Goal: Information Seeking & Learning: Learn about a topic

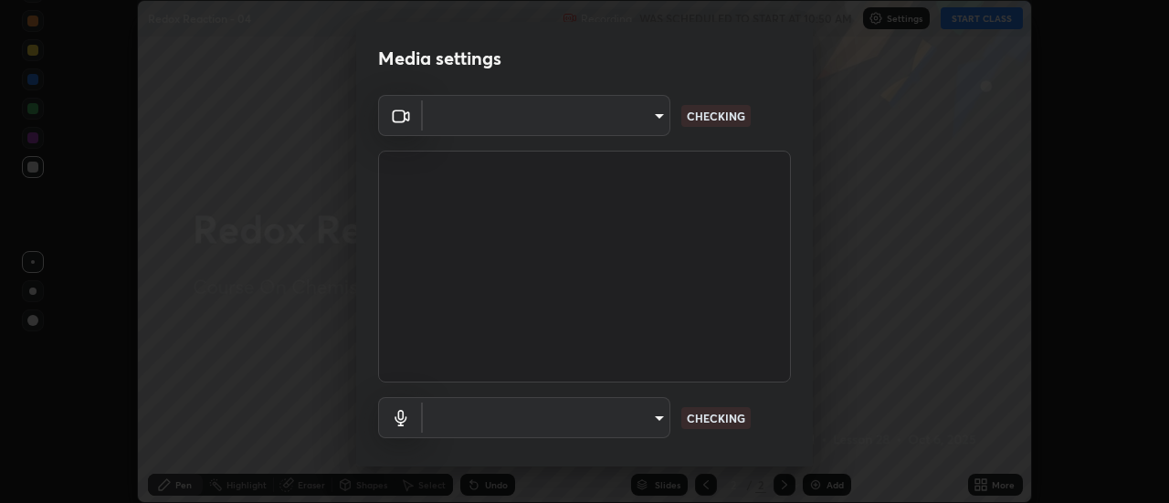
scroll to position [32, 0]
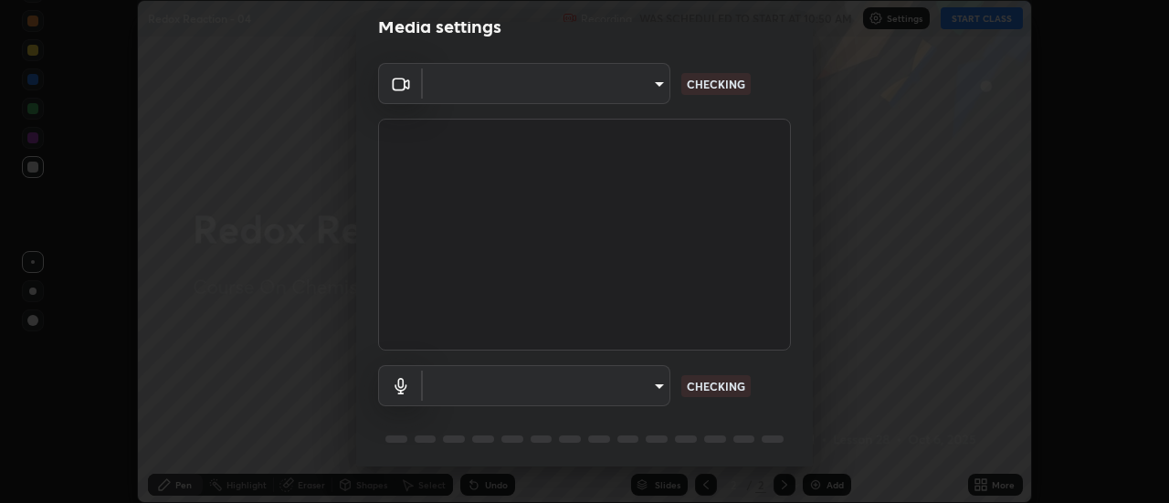
type input "985e4b1f72fc3b9494b48cef3b79fe3b682f9ae0bb15c20acfe574fe2aaad349"
type input "default"
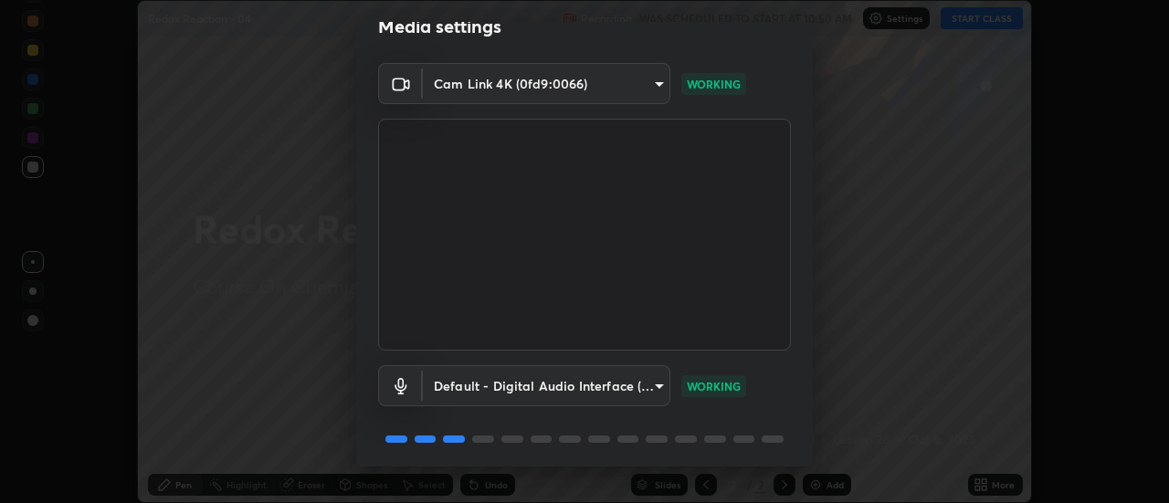
scroll to position [96, 0]
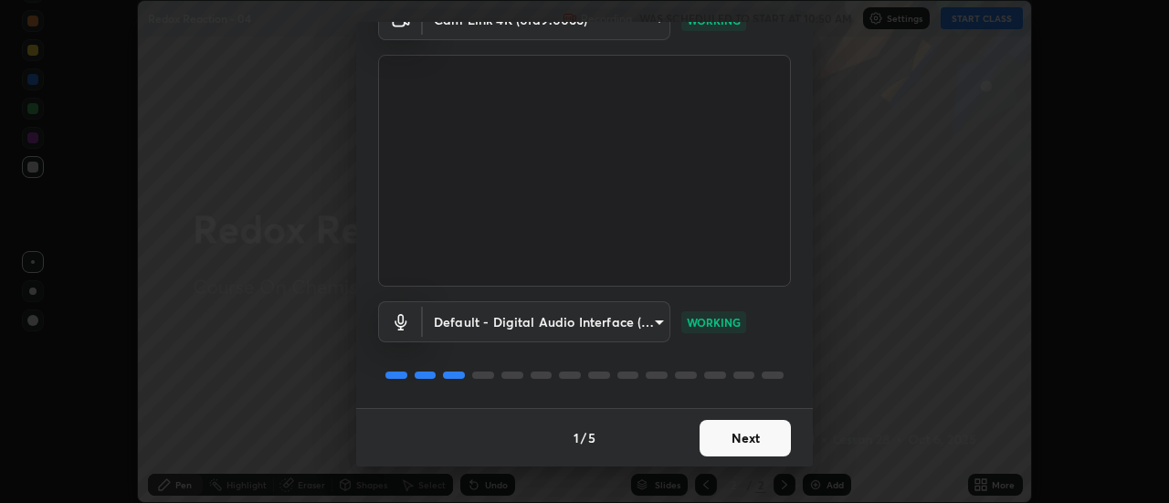
click at [728, 444] on button "Next" at bounding box center [745, 438] width 91 height 37
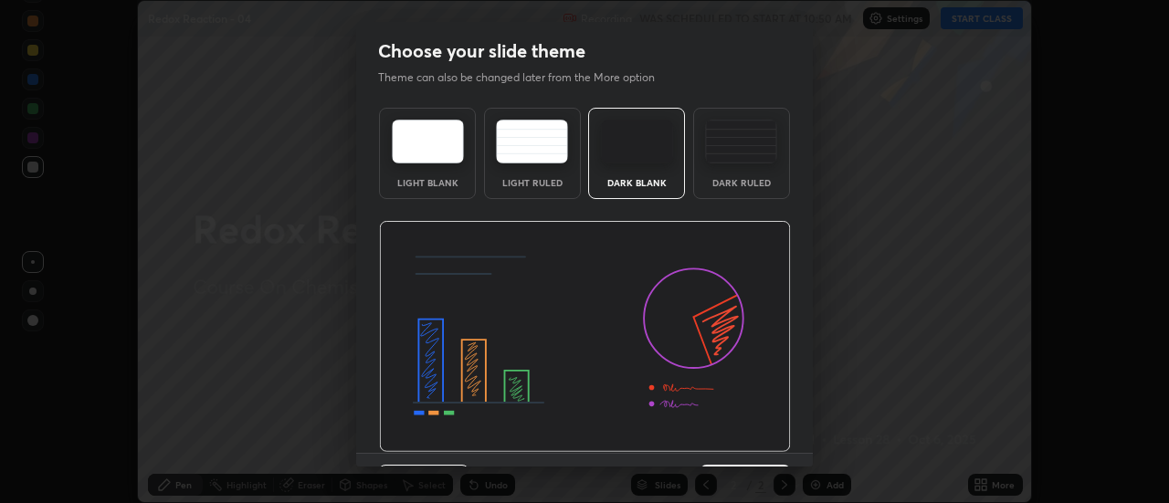
click at [737, 448] on img at bounding box center [585, 337] width 412 height 232
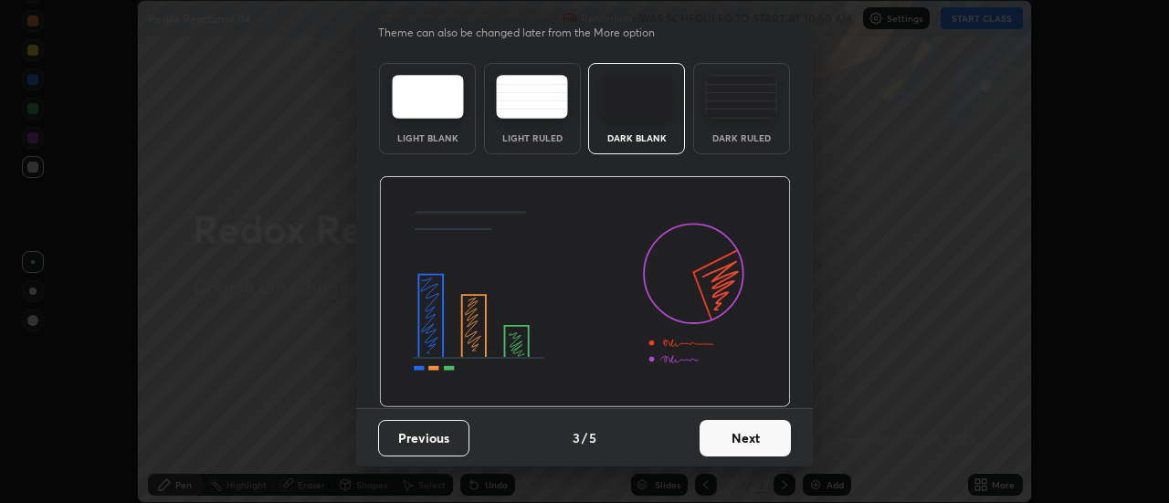
click at [742, 433] on button "Next" at bounding box center [745, 438] width 91 height 37
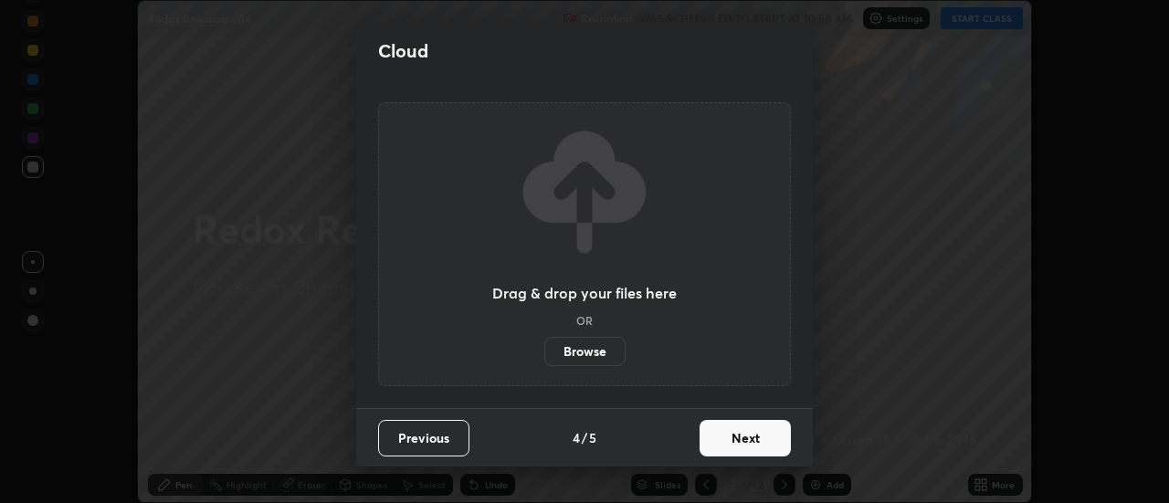
click at [747, 437] on button "Next" at bounding box center [745, 438] width 91 height 37
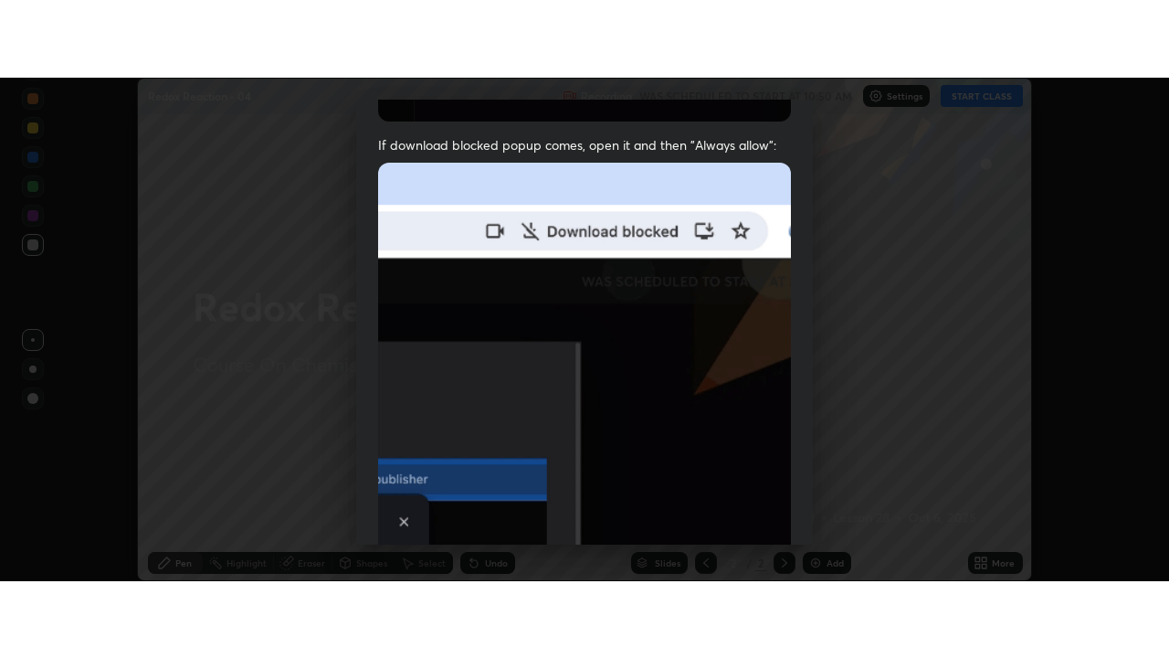
scroll to position [469, 0]
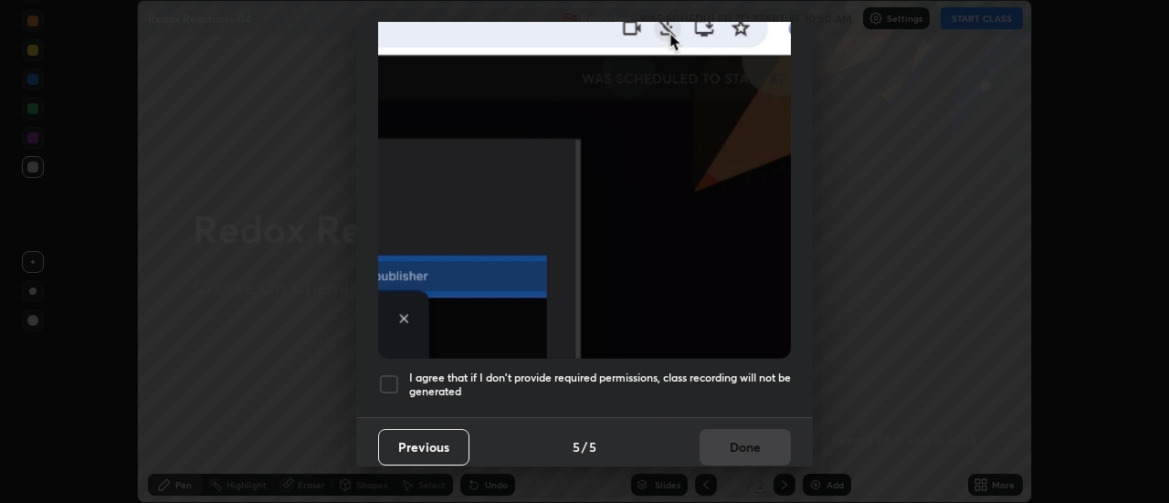
click at [735, 374] on h5 "I agree that if I don't provide required permissions, class recording will not …" at bounding box center [600, 385] width 382 height 28
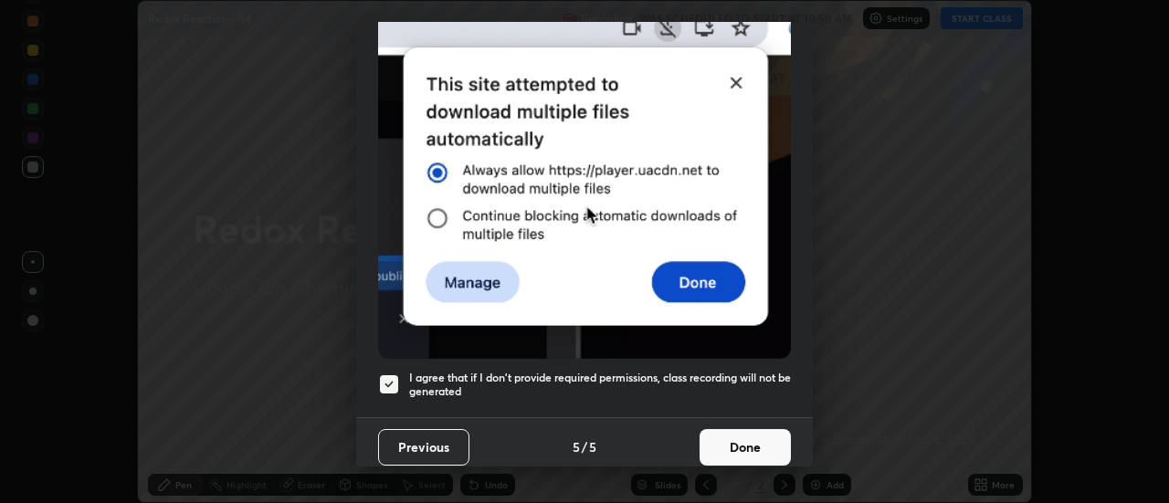
click at [743, 439] on button "Done" at bounding box center [745, 447] width 91 height 37
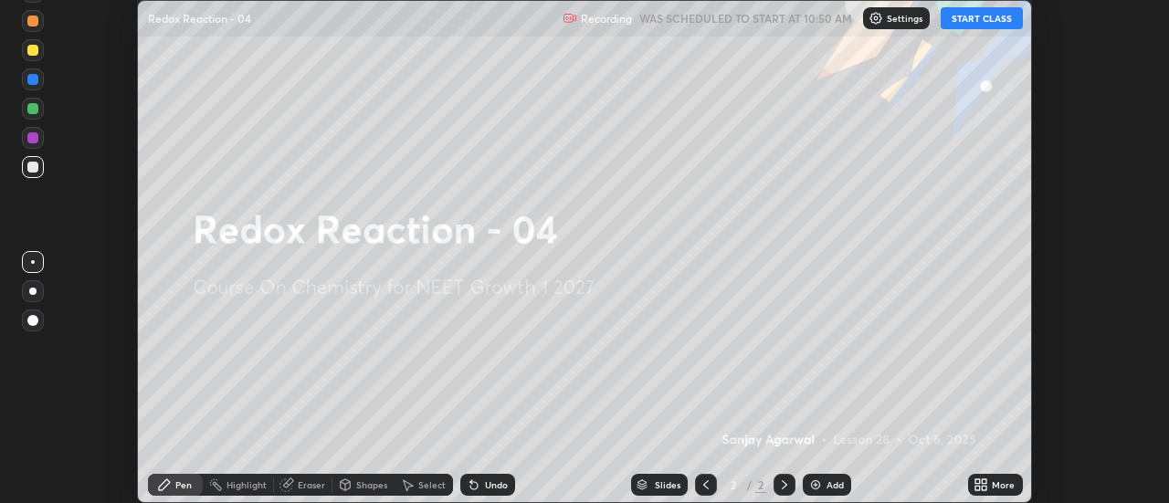
click at [986, 482] on icon at bounding box center [985, 482] width 5 height 5
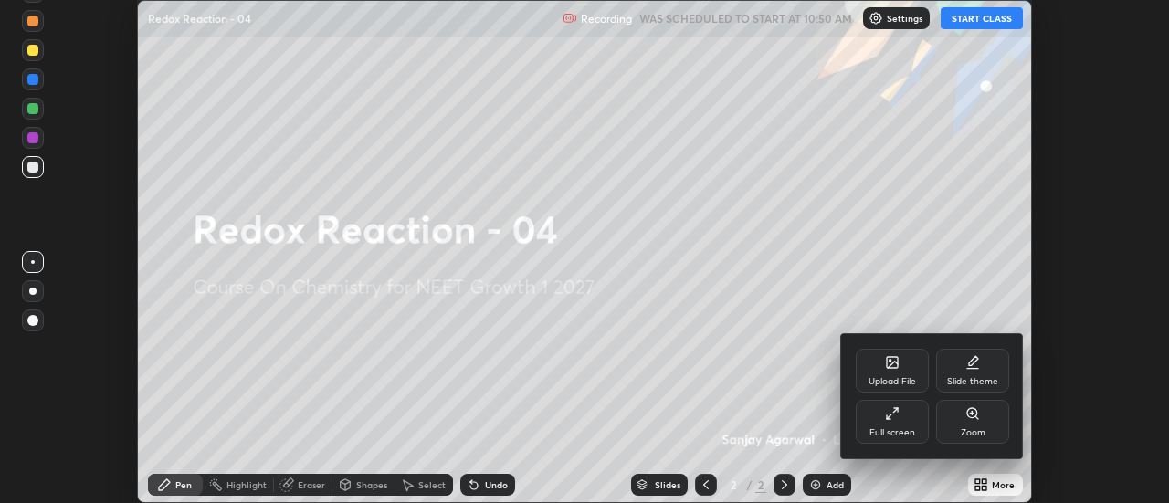
click at [903, 434] on div "Full screen" at bounding box center [892, 432] width 46 height 9
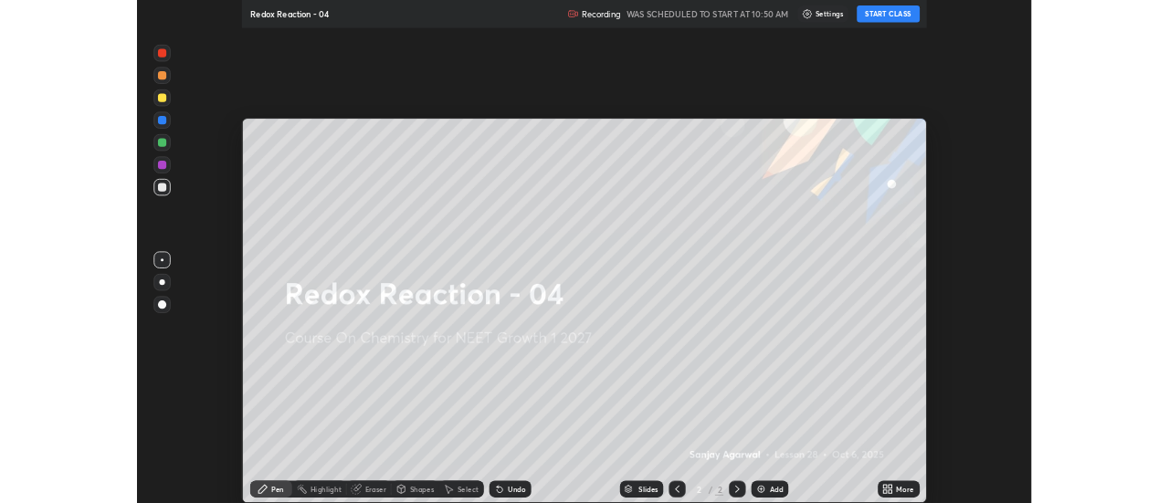
scroll to position [658, 1169]
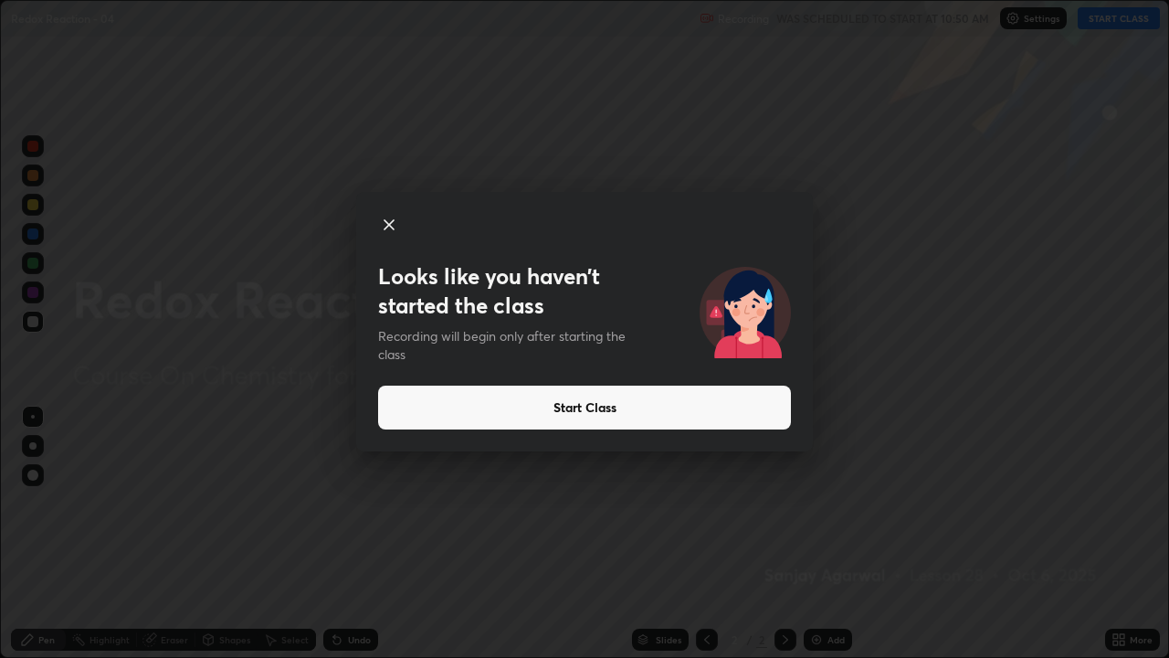
click at [777, 411] on button "Start Class" at bounding box center [584, 407] width 413 height 44
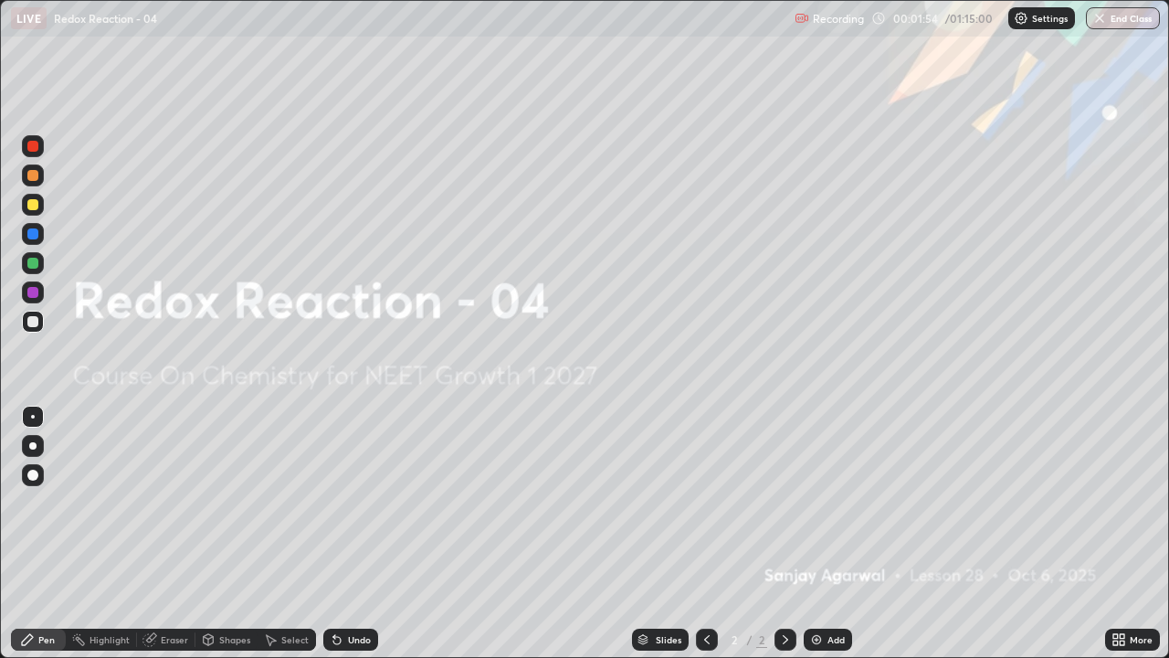
click at [822, 502] on img at bounding box center [816, 639] width 15 height 15
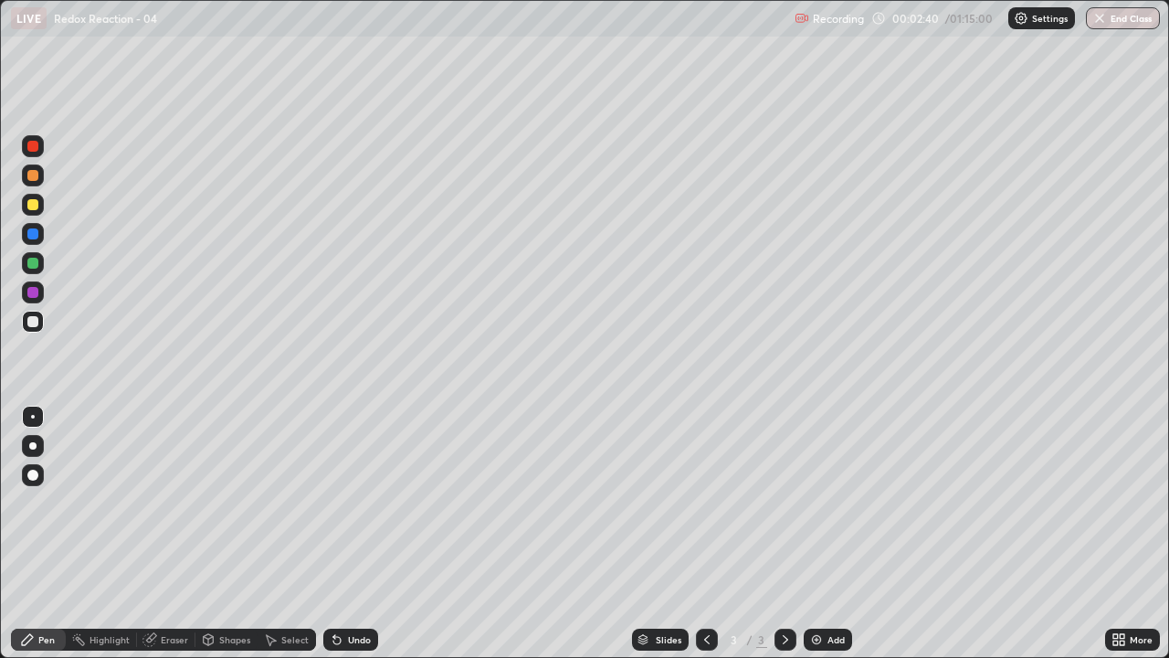
click at [24, 208] on div at bounding box center [33, 205] width 22 height 22
click at [32, 448] on div at bounding box center [32, 445] width 7 height 7
click at [349, 502] on div "Undo" at bounding box center [350, 639] width 55 height 22
click at [351, 502] on div "Undo" at bounding box center [350, 639] width 55 height 22
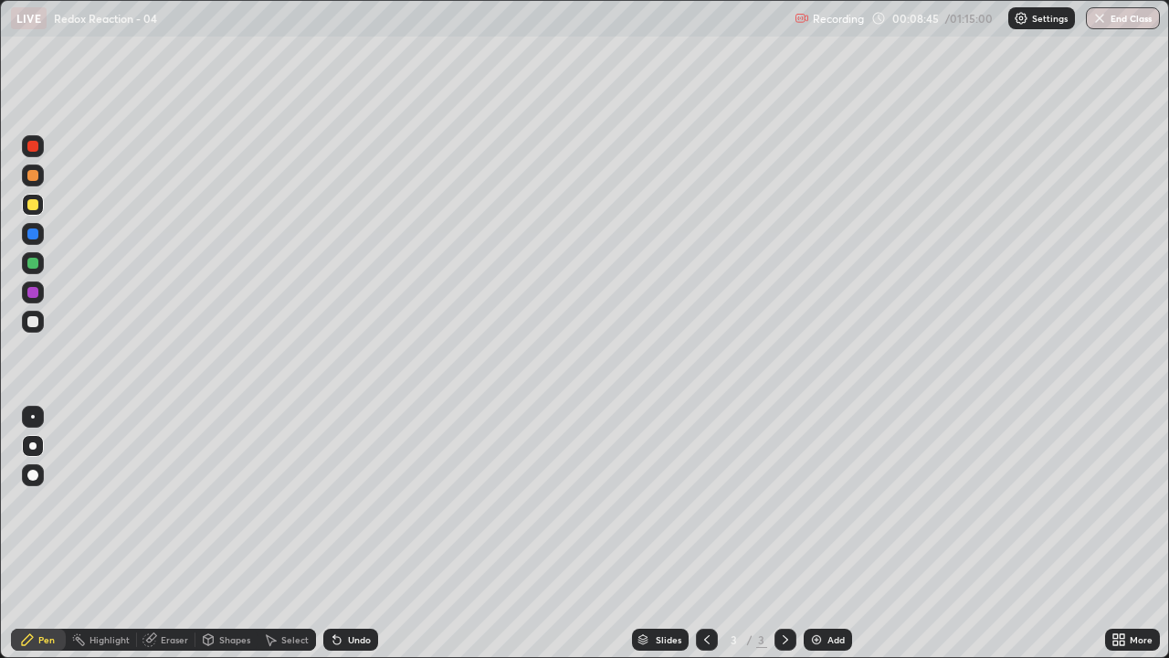
click at [343, 502] on div "Undo" at bounding box center [350, 639] width 55 height 22
click at [36, 330] on div at bounding box center [33, 322] width 22 height 22
click at [339, 502] on icon at bounding box center [337, 639] width 15 height 15
click at [344, 502] on div "Undo" at bounding box center [350, 639] width 55 height 22
click at [348, 502] on div "Undo" at bounding box center [359, 639] width 23 height 9
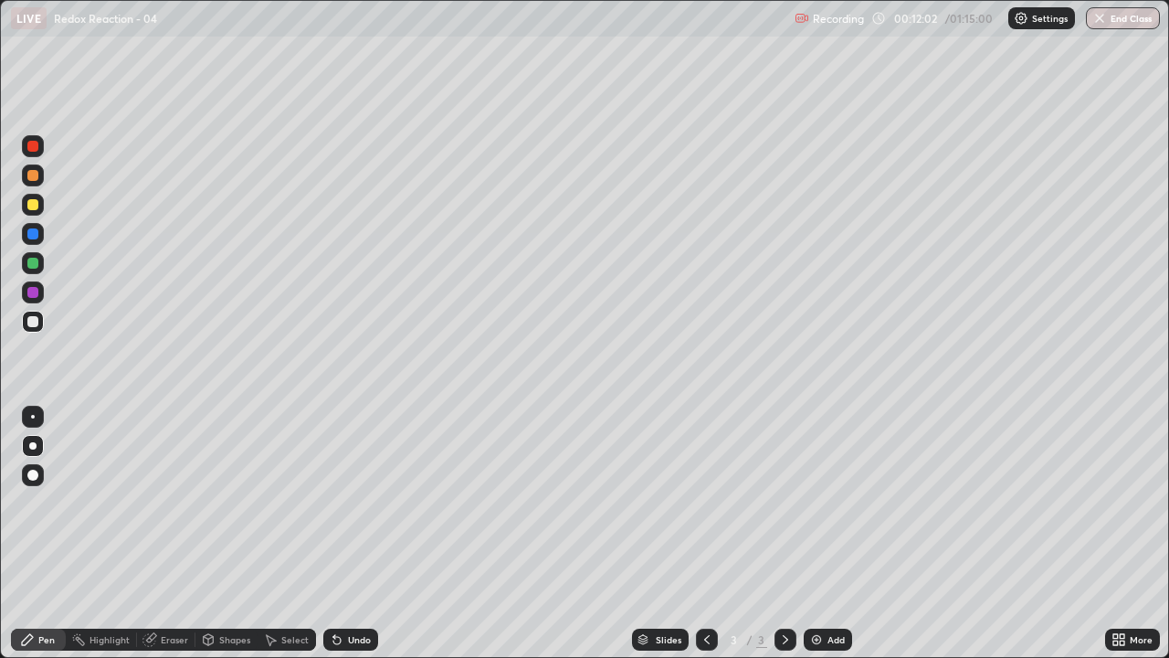
click at [355, 502] on div "Undo" at bounding box center [359, 639] width 23 height 9
click at [351, 502] on div "Undo" at bounding box center [350, 639] width 55 height 22
click at [348, 502] on div "Undo" at bounding box center [359, 639] width 23 height 9
click at [357, 502] on div "Undo" at bounding box center [350, 639] width 55 height 22
click at [32, 206] on div at bounding box center [32, 204] width 11 height 11
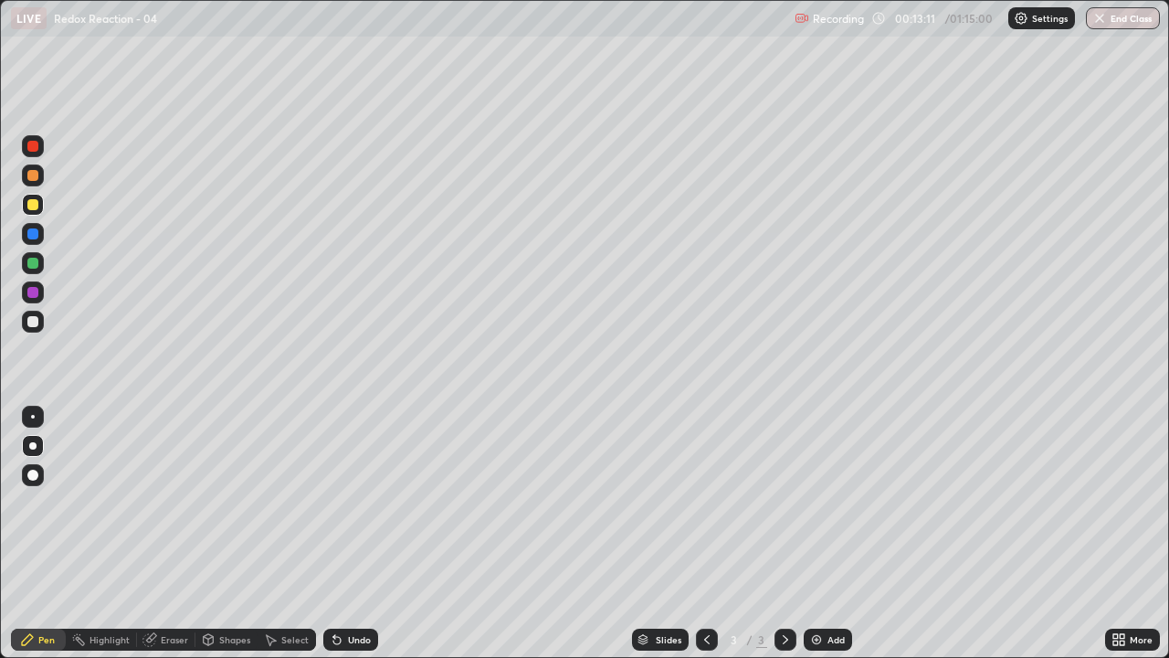
click at [37, 321] on div at bounding box center [32, 321] width 11 height 11
click at [179, 502] on div "Eraser" at bounding box center [174, 639] width 27 height 9
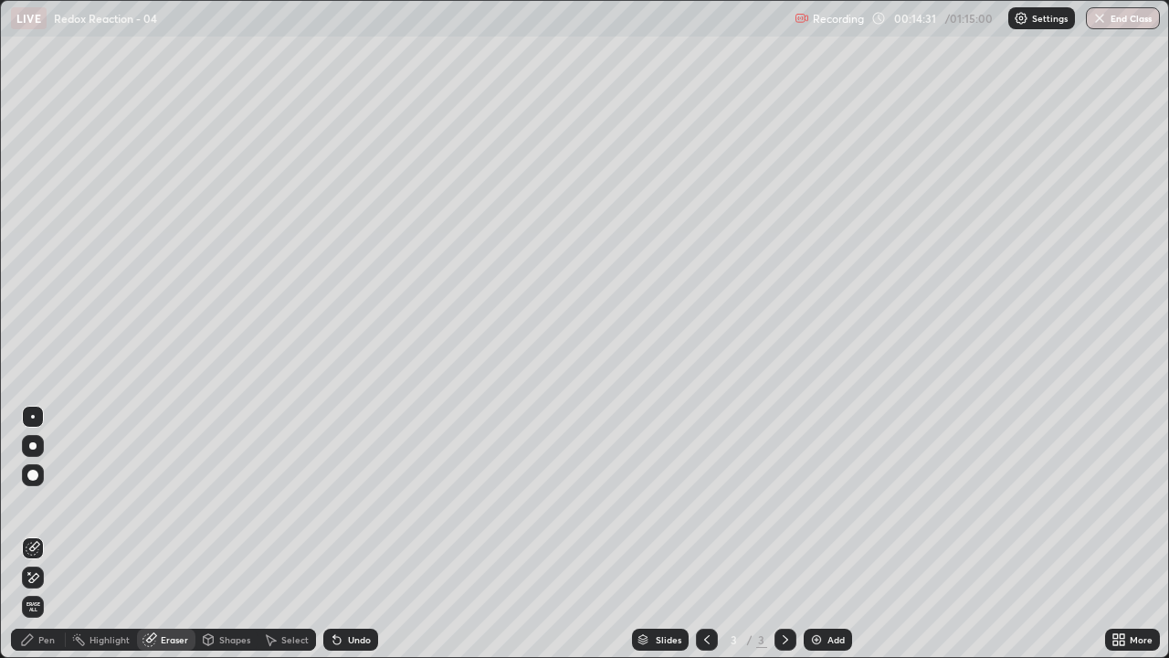
click at [50, 502] on div "Pen" at bounding box center [46, 639] width 16 height 9
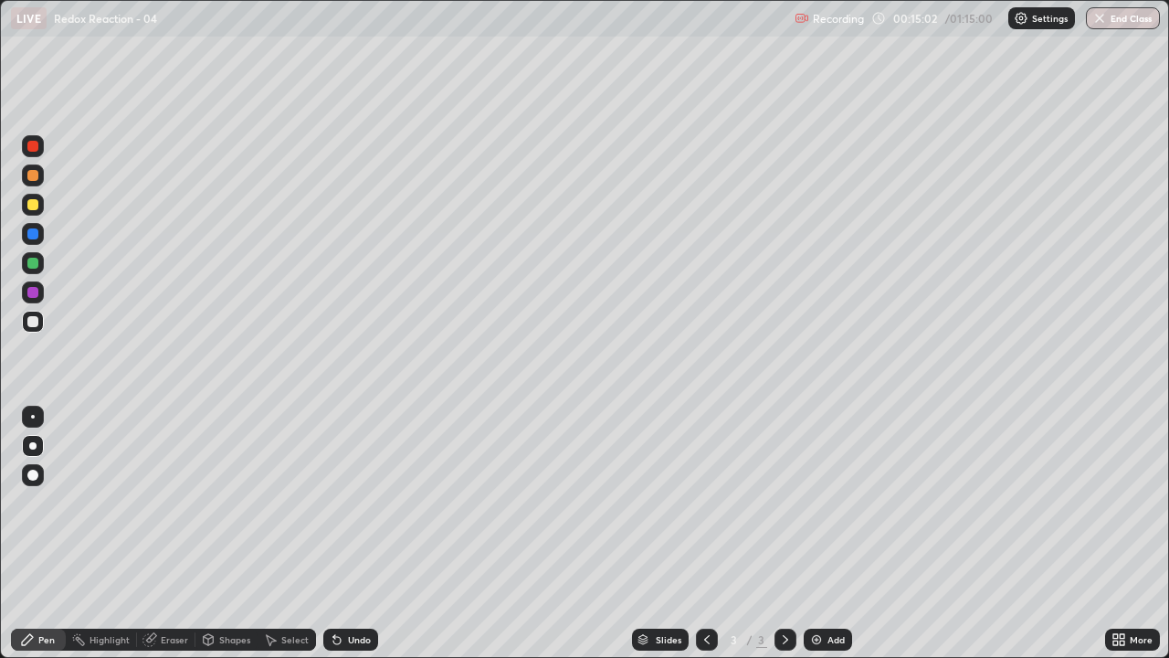
click at [347, 502] on div "Undo" at bounding box center [350, 639] width 55 height 22
click at [42, 269] on div at bounding box center [33, 263] width 22 height 22
click at [34, 205] on div at bounding box center [32, 204] width 11 height 11
click at [168, 502] on div "Eraser" at bounding box center [174, 639] width 27 height 9
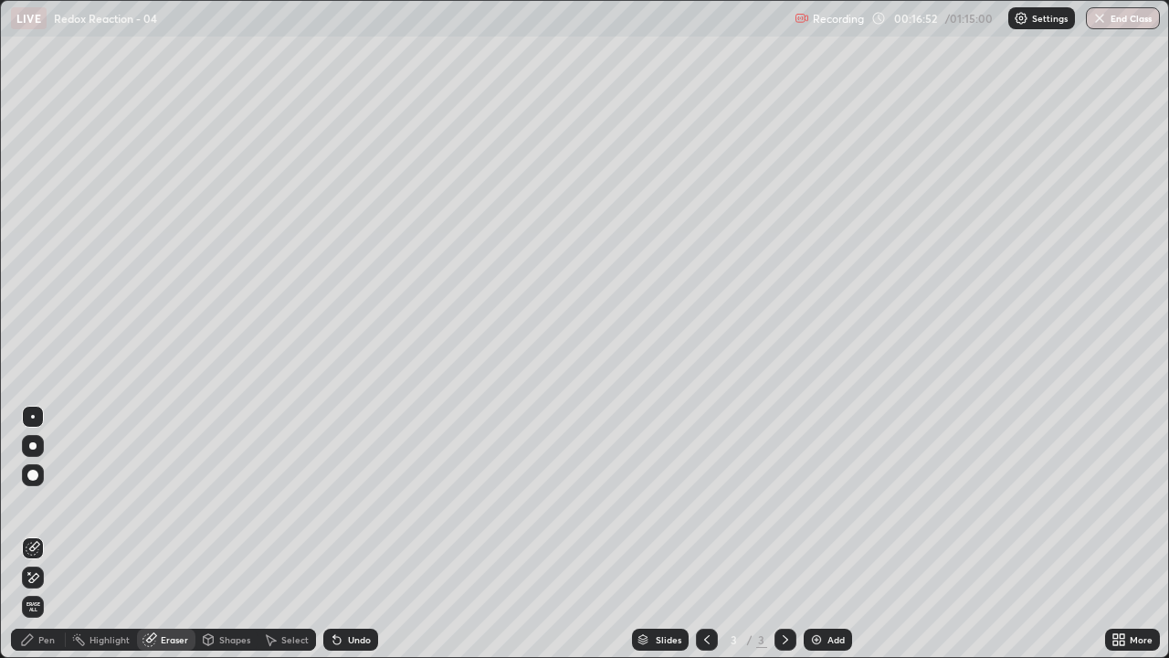
click at [33, 446] on div at bounding box center [32, 445] width 7 height 7
click at [53, 502] on div "Pen" at bounding box center [46, 639] width 16 height 9
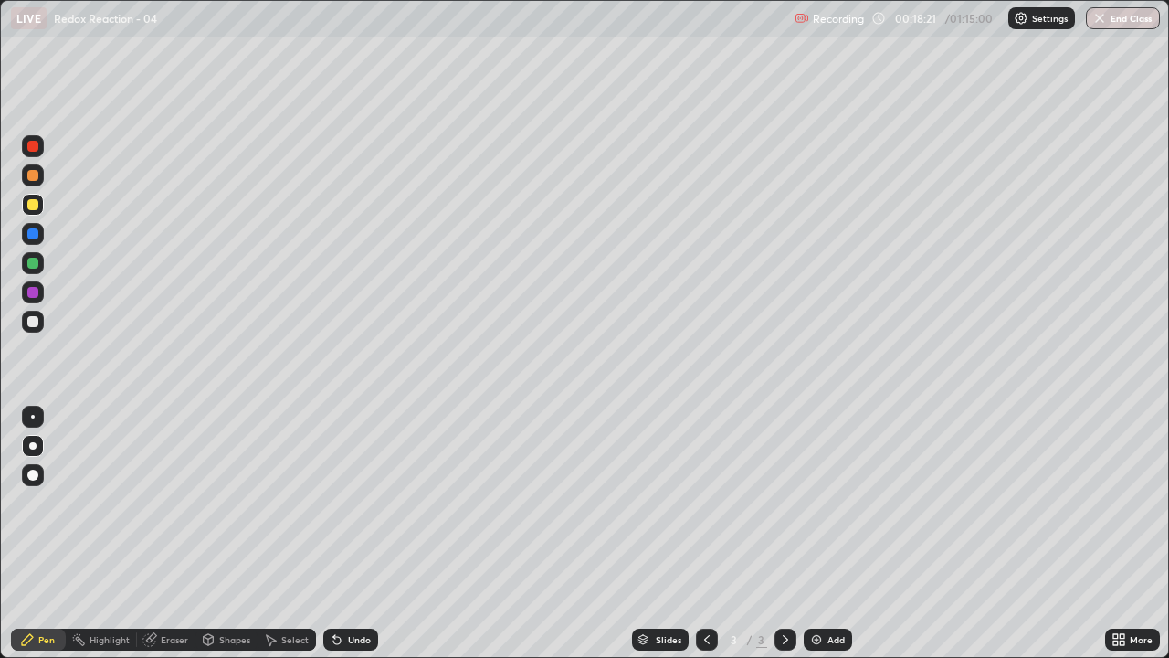
click at [350, 502] on div "Undo" at bounding box center [359, 639] width 23 height 9
click at [35, 266] on div at bounding box center [32, 263] width 11 height 11
click at [817, 502] on img at bounding box center [816, 639] width 15 height 15
click at [29, 324] on div at bounding box center [32, 321] width 11 height 11
click at [32, 264] on div at bounding box center [32, 263] width 11 height 11
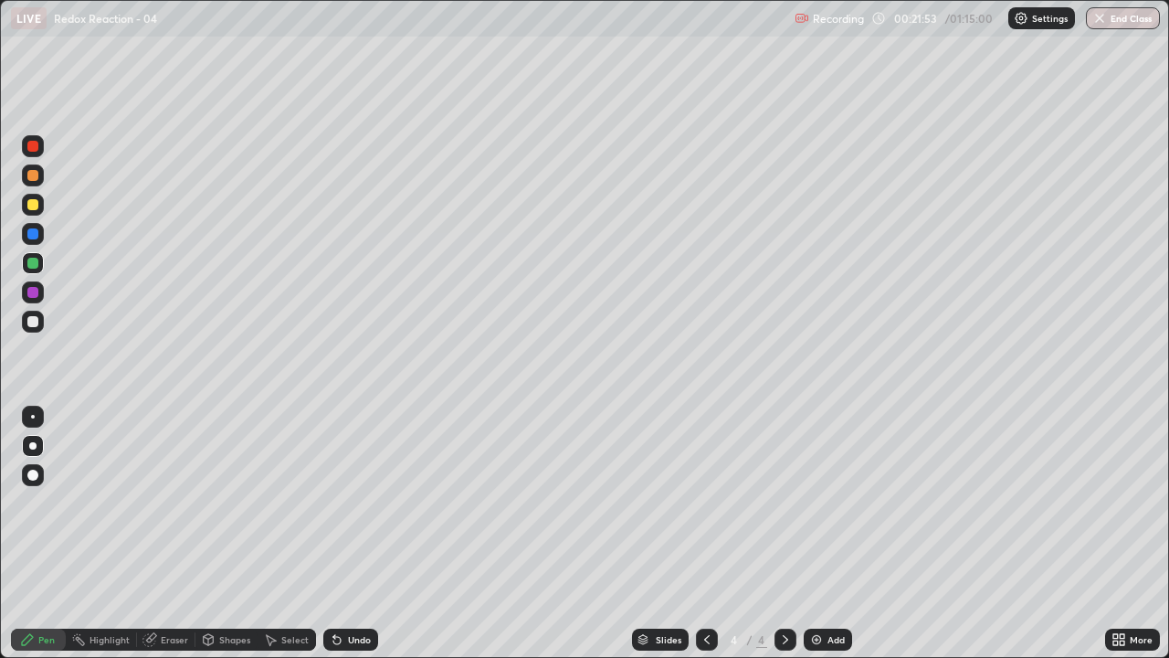
click at [706, 502] on icon at bounding box center [707, 639] width 15 height 15
click at [35, 209] on div at bounding box center [32, 204] width 11 height 11
click at [784, 502] on icon at bounding box center [785, 639] width 15 height 15
click at [812, 502] on img at bounding box center [816, 639] width 15 height 15
click at [33, 323] on div at bounding box center [32, 321] width 11 height 11
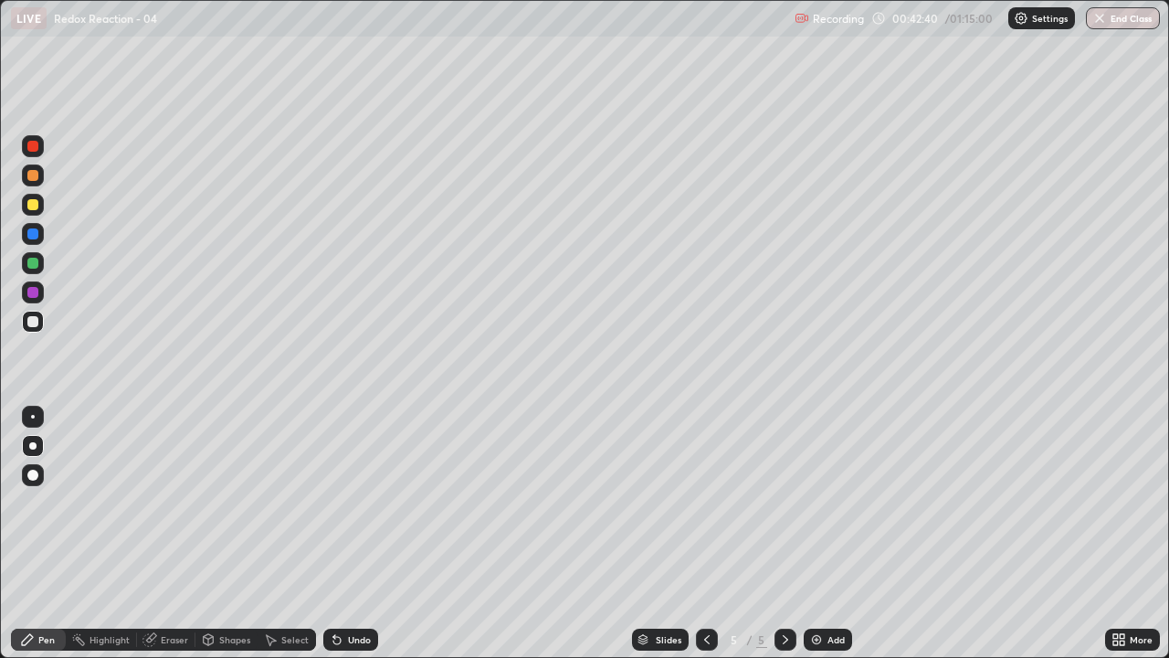
click at [37, 204] on div at bounding box center [32, 204] width 11 height 11
click at [26, 322] on div at bounding box center [33, 322] width 22 height 22
click at [348, 502] on div "Undo" at bounding box center [359, 639] width 23 height 9
click at [348, 502] on div "Undo" at bounding box center [350, 639] width 55 height 22
click at [33, 263] on div at bounding box center [32, 263] width 11 height 11
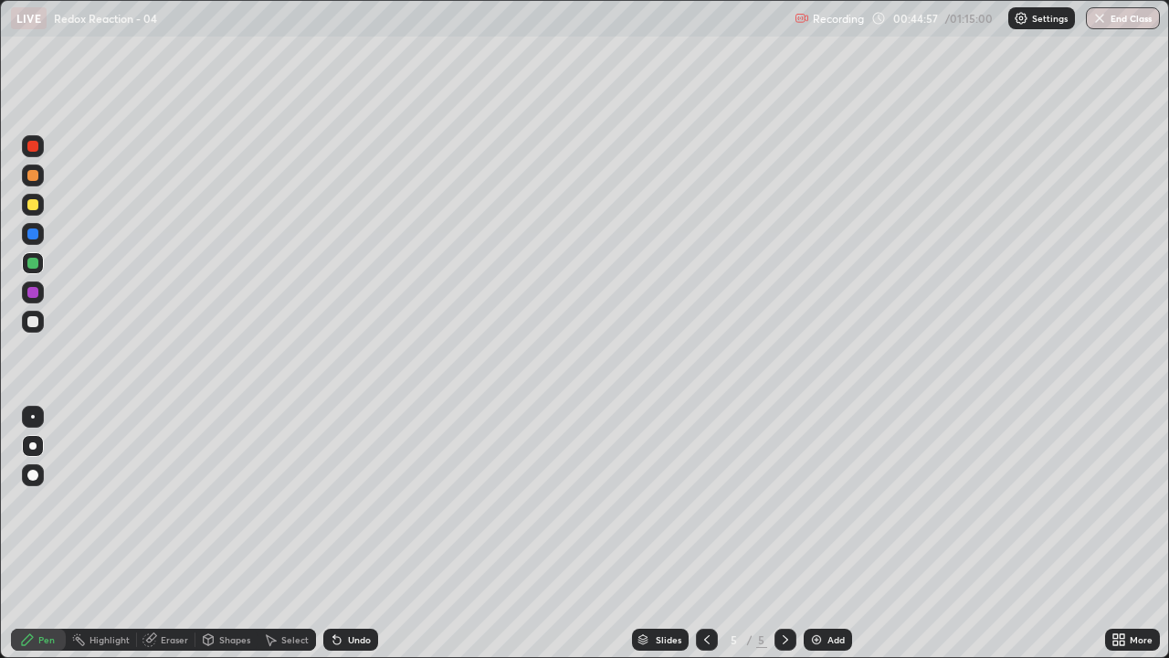
click at [358, 502] on div "Undo" at bounding box center [350, 639] width 55 height 22
click at [360, 502] on div "Undo" at bounding box center [359, 639] width 23 height 9
click at [36, 328] on div at bounding box center [33, 322] width 22 height 22
click at [34, 205] on div at bounding box center [32, 204] width 11 height 11
click at [34, 321] on div at bounding box center [32, 321] width 11 height 11
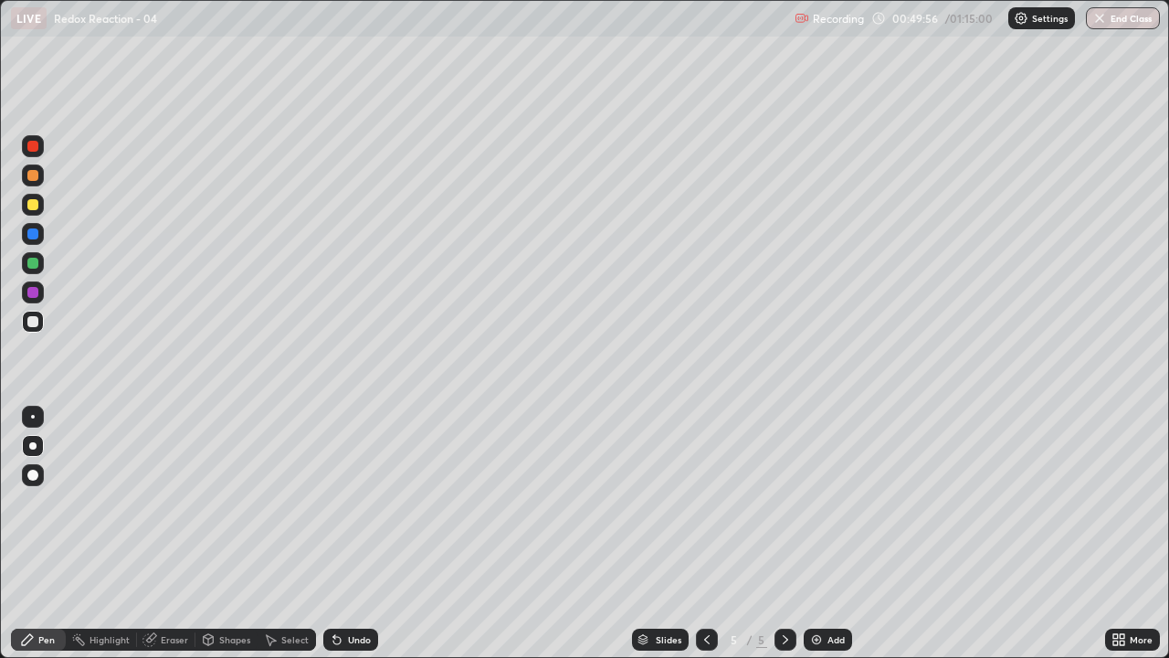
click at [43, 257] on div at bounding box center [33, 263] width 22 height 22
click at [353, 502] on div "Undo" at bounding box center [359, 639] width 23 height 9
click at [34, 320] on div at bounding box center [32, 321] width 11 height 11
click at [344, 502] on div "Undo" at bounding box center [350, 639] width 55 height 22
click at [335, 502] on icon at bounding box center [336, 640] width 7 height 7
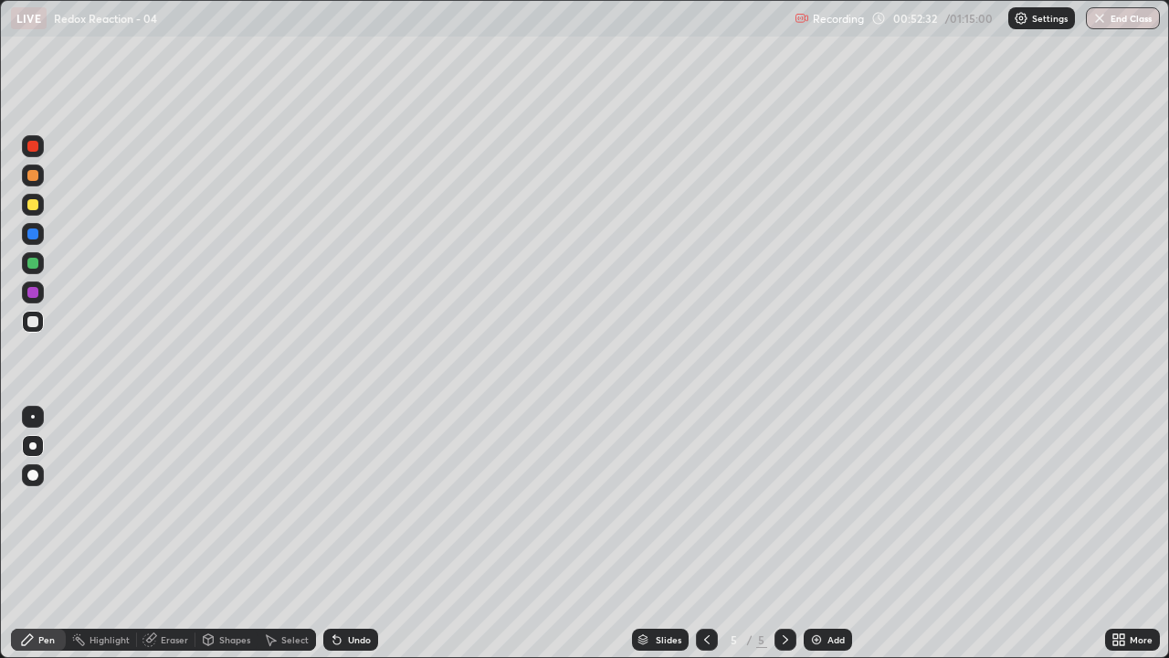
click at [36, 259] on div at bounding box center [32, 263] width 11 height 11
click at [28, 203] on div at bounding box center [32, 204] width 11 height 11
click at [355, 502] on div "Undo" at bounding box center [350, 639] width 55 height 22
click at [812, 502] on img at bounding box center [816, 639] width 15 height 15
click at [701, 502] on icon at bounding box center [707, 639] width 15 height 15
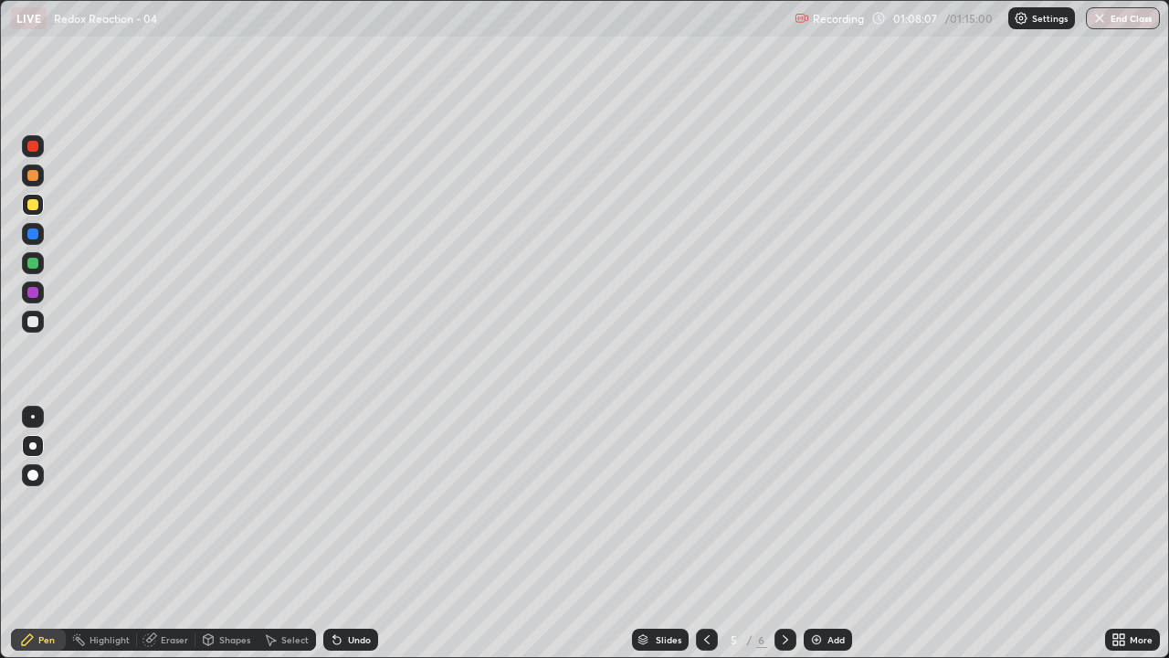
click at [1098, 19] on img "button" at bounding box center [1099, 18] width 15 height 15
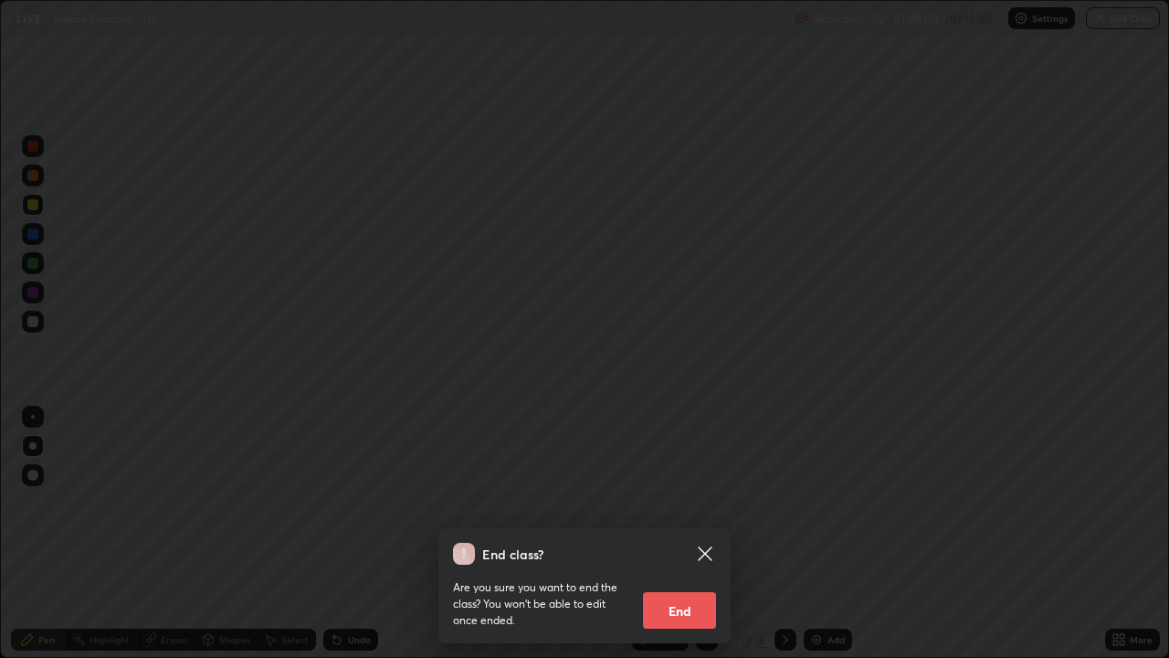
click at [674, 502] on button "End" at bounding box center [679, 610] width 73 height 37
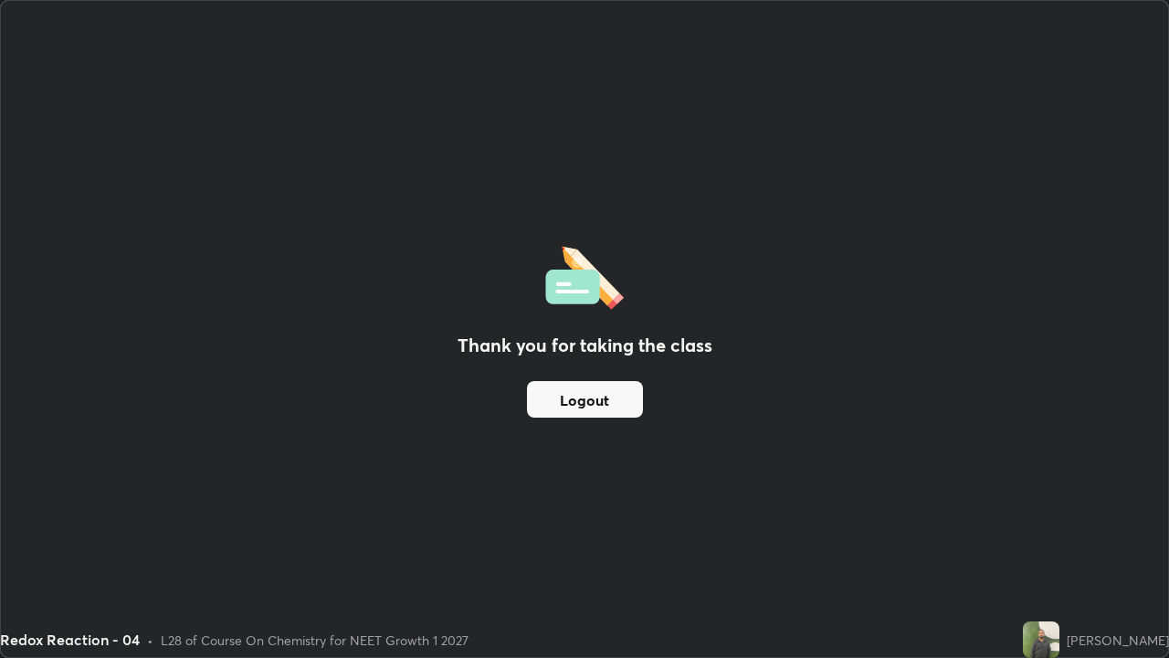
click at [665, 435] on div "Thank you for taking the class Logout" at bounding box center [584, 329] width 1167 height 656
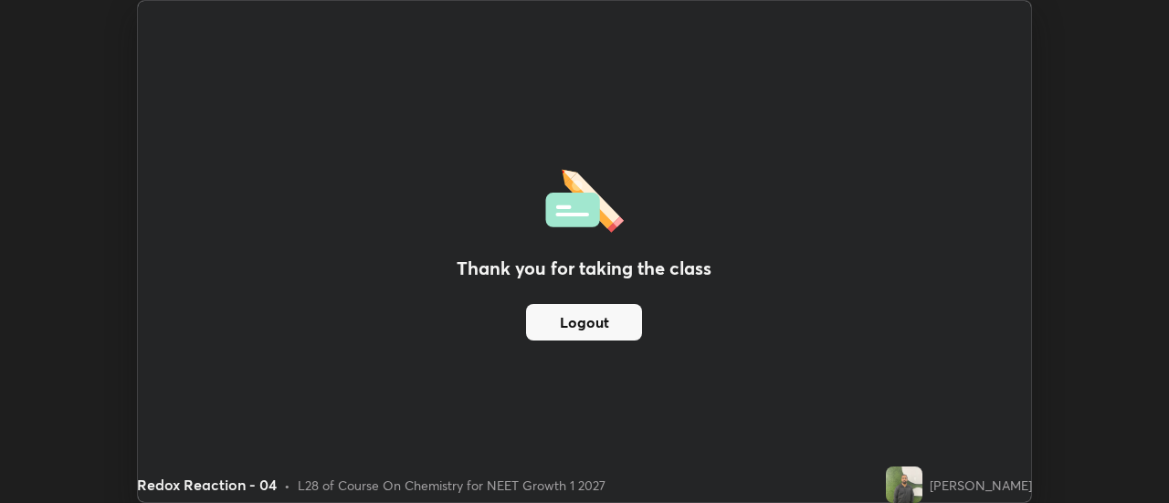
scroll to position [90831, 90165]
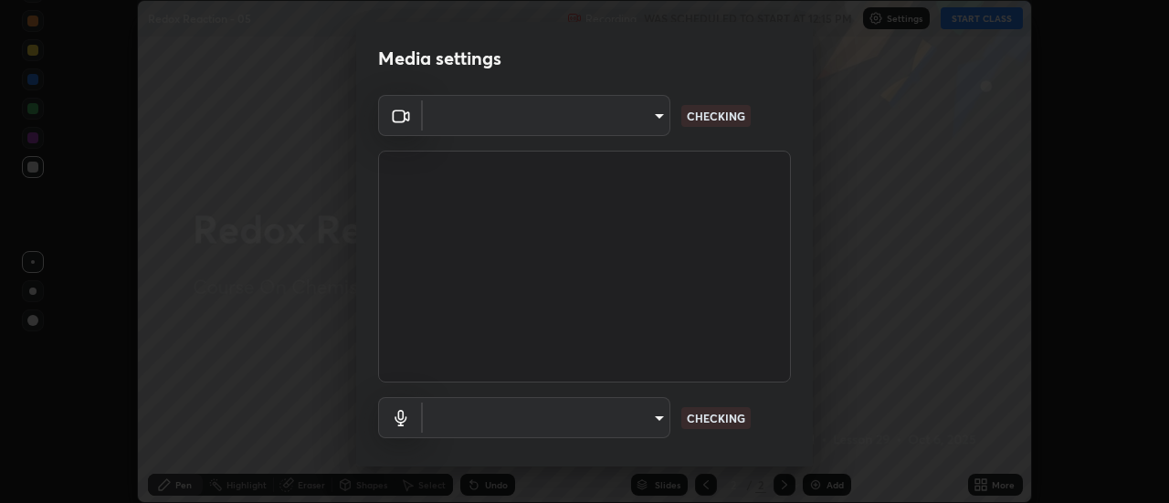
scroll to position [96, 0]
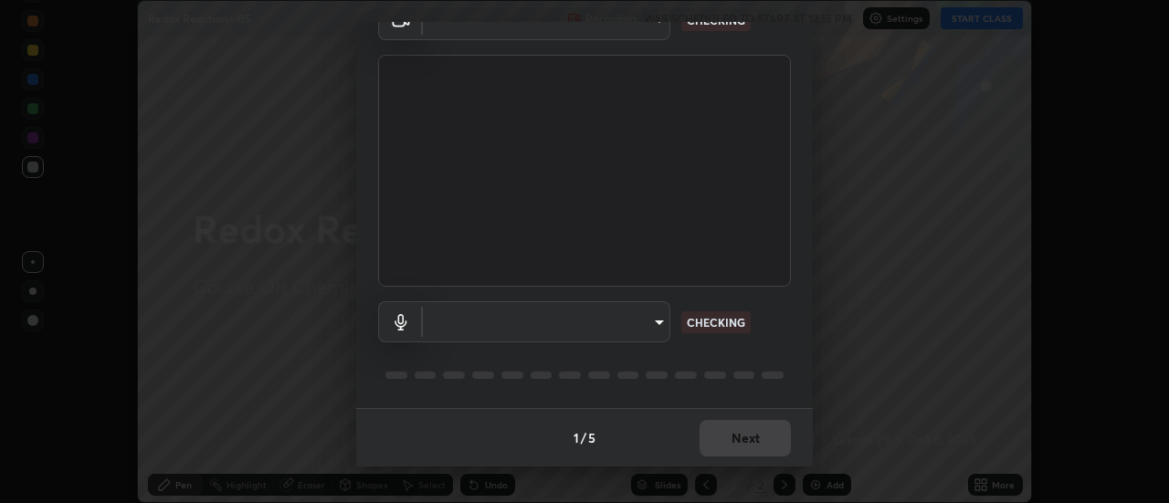
type input "985e4b1f72fc3b9494b48cef3b79fe3b682f9ae0bb15c20acfe574fe2aaad349"
type input "default"
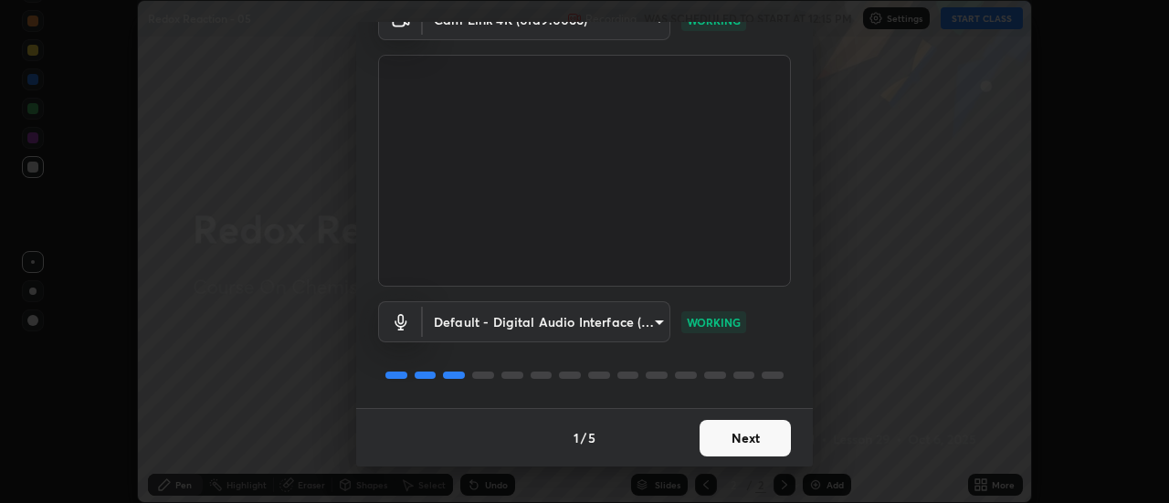
click at [785, 426] on button "Next" at bounding box center [745, 438] width 91 height 37
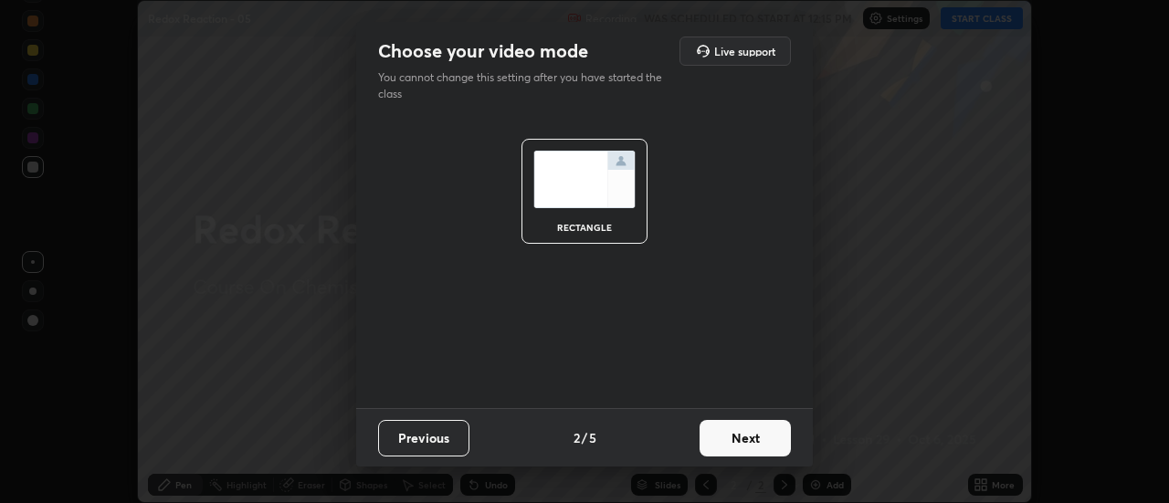
scroll to position [0, 0]
click at [775, 432] on button "Next" at bounding box center [745, 438] width 91 height 37
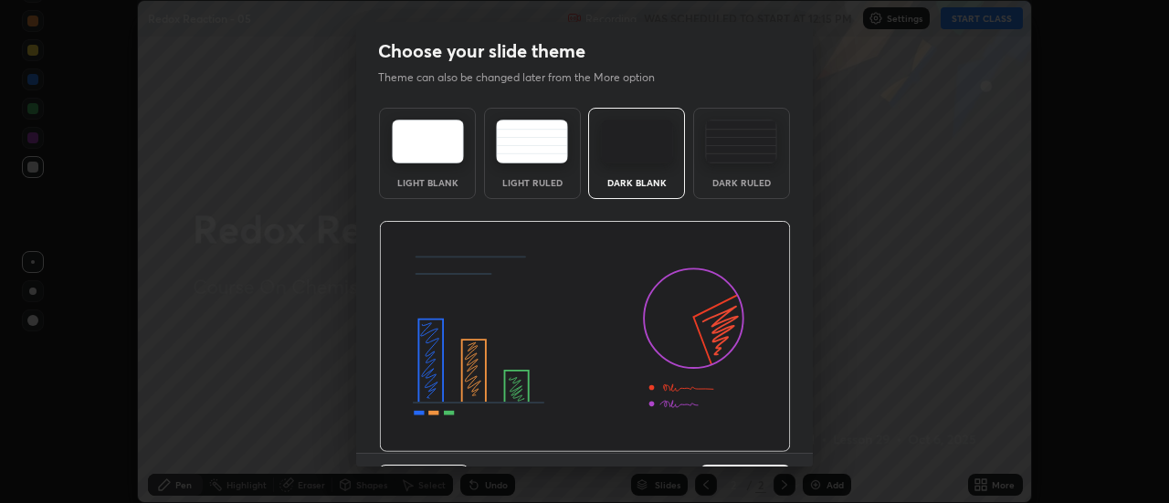
click at [773, 435] on img at bounding box center [585, 337] width 412 height 232
click at [773, 438] on img at bounding box center [585, 337] width 412 height 232
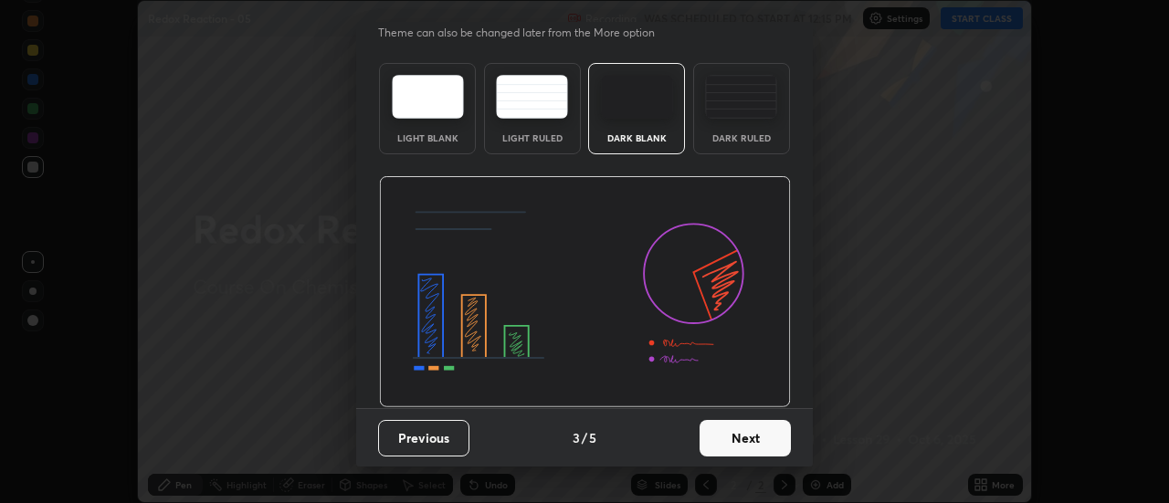
click at [764, 435] on button "Next" at bounding box center [745, 438] width 91 height 37
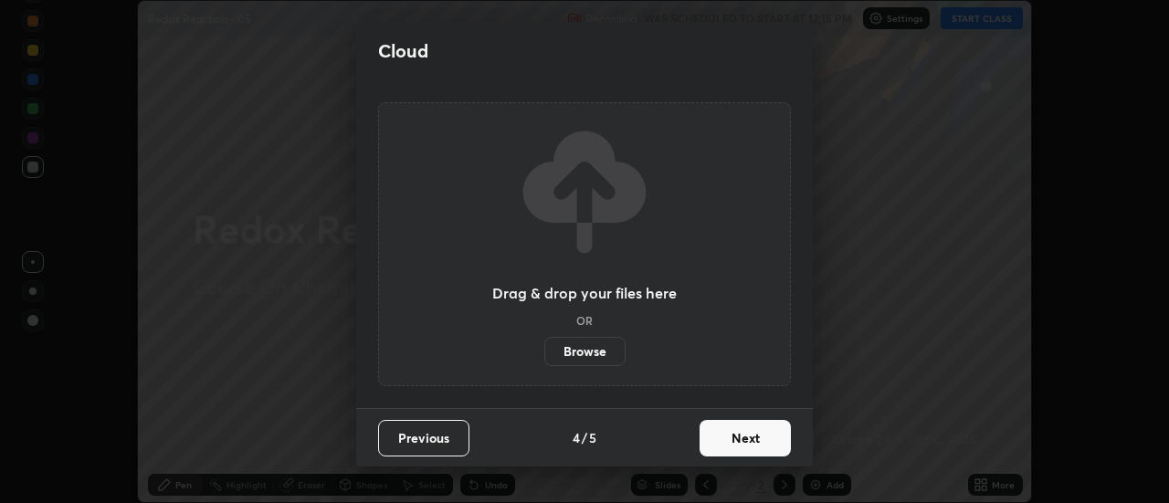
click at [771, 439] on button "Next" at bounding box center [745, 438] width 91 height 37
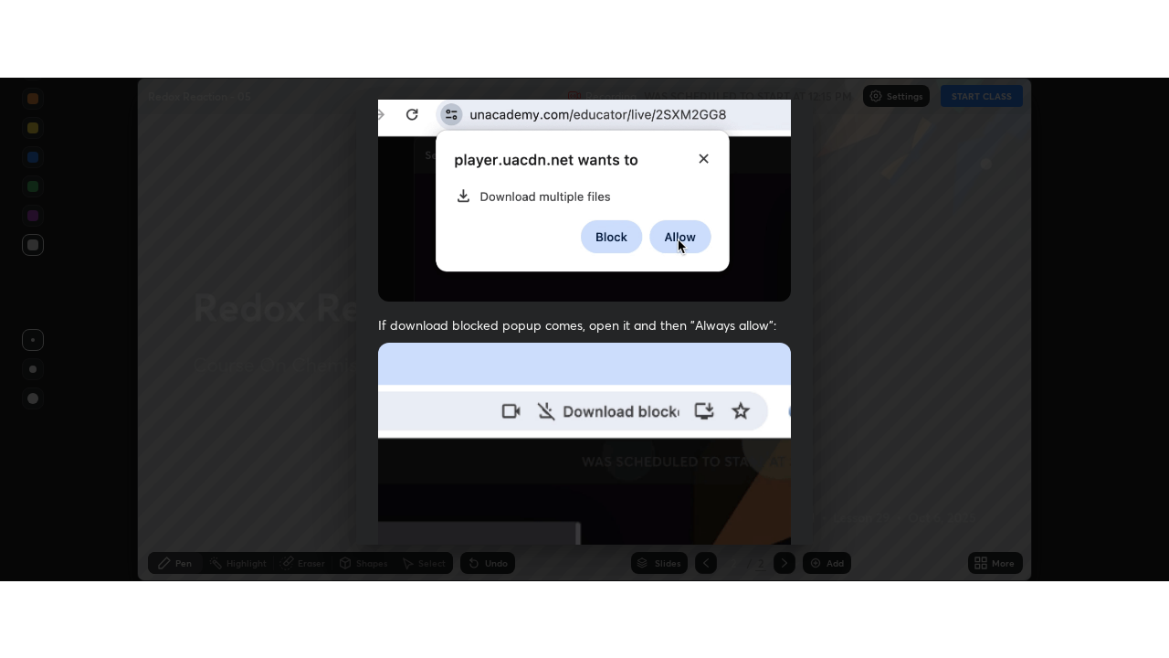
scroll to position [469, 0]
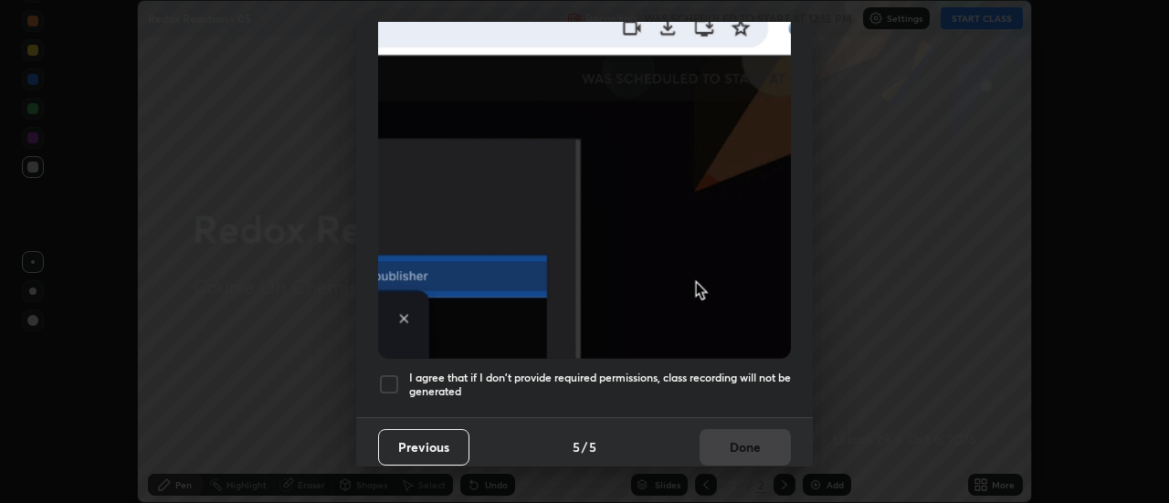
click at [684, 372] on h5 "I agree that if I don't provide required permissions, class recording will not …" at bounding box center [600, 385] width 382 height 28
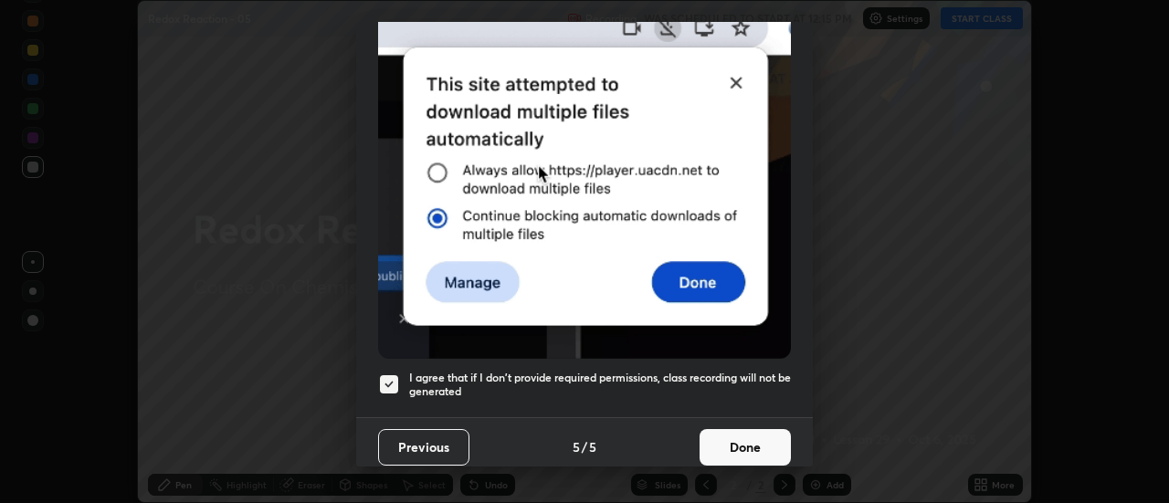
click at [730, 430] on button "Done" at bounding box center [745, 447] width 91 height 37
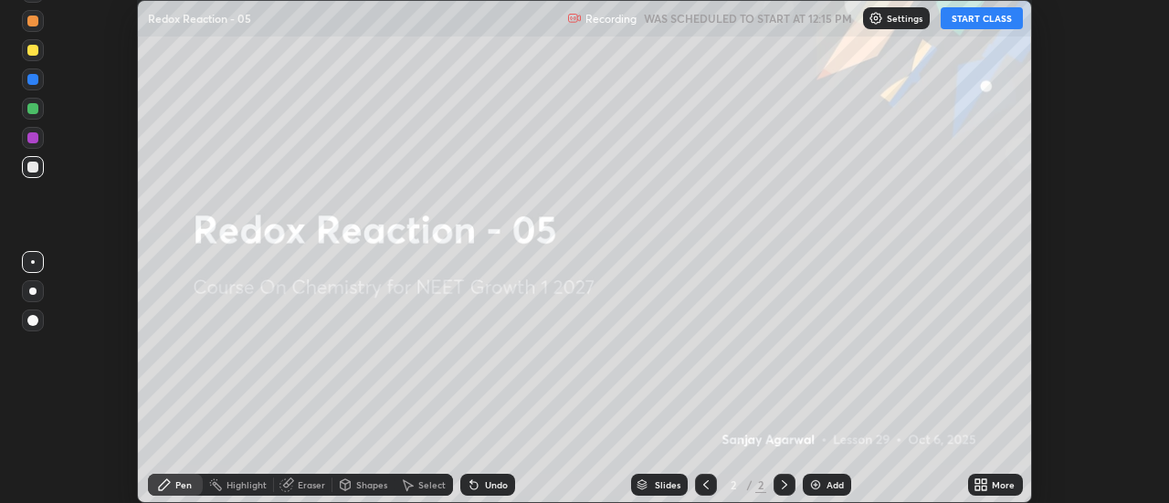
click at [993, 486] on div "More" at bounding box center [1003, 484] width 23 height 9
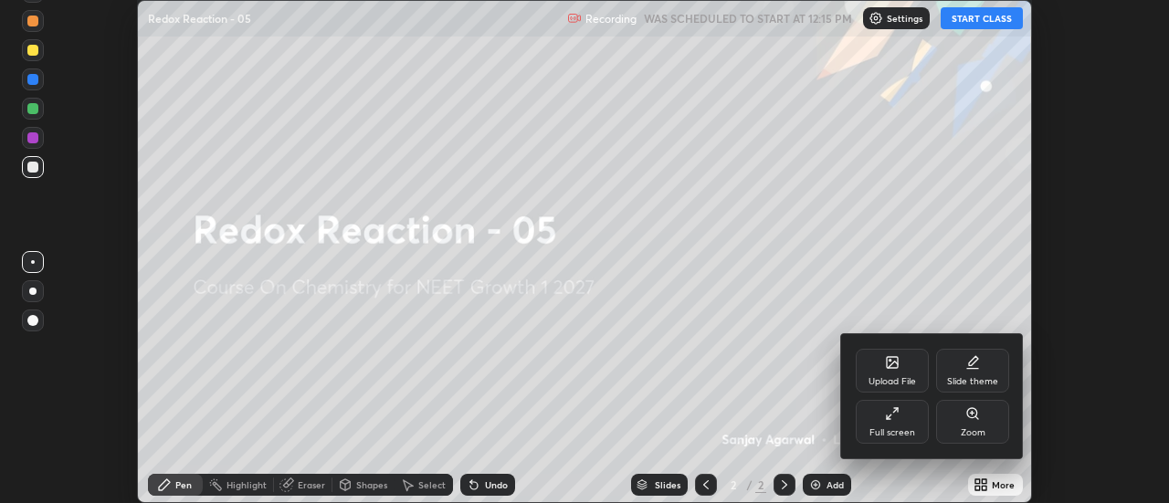
click at [900, 425] on div "Full screen" at bounding box center [892, 422] width 73 height 44
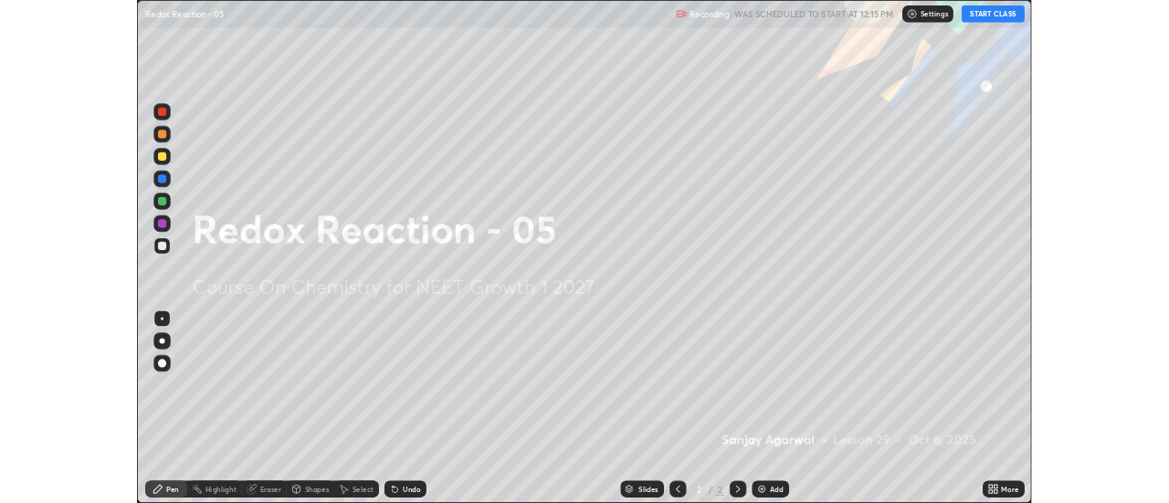
scroll to position [658, 1169]
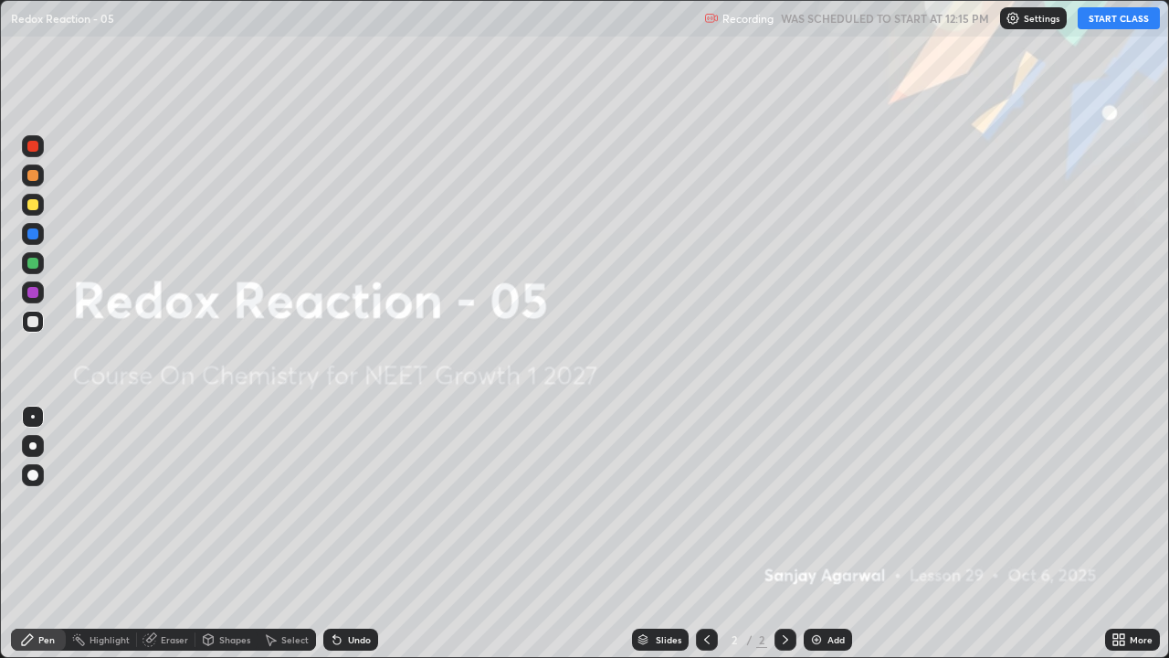
click at [1105, 12] on button "START CLASS" at bounding box center [1119, 18] width 82 height 22
click at [831, 502] on div "Add" at bounding box center [835, 639] width 17 height 9
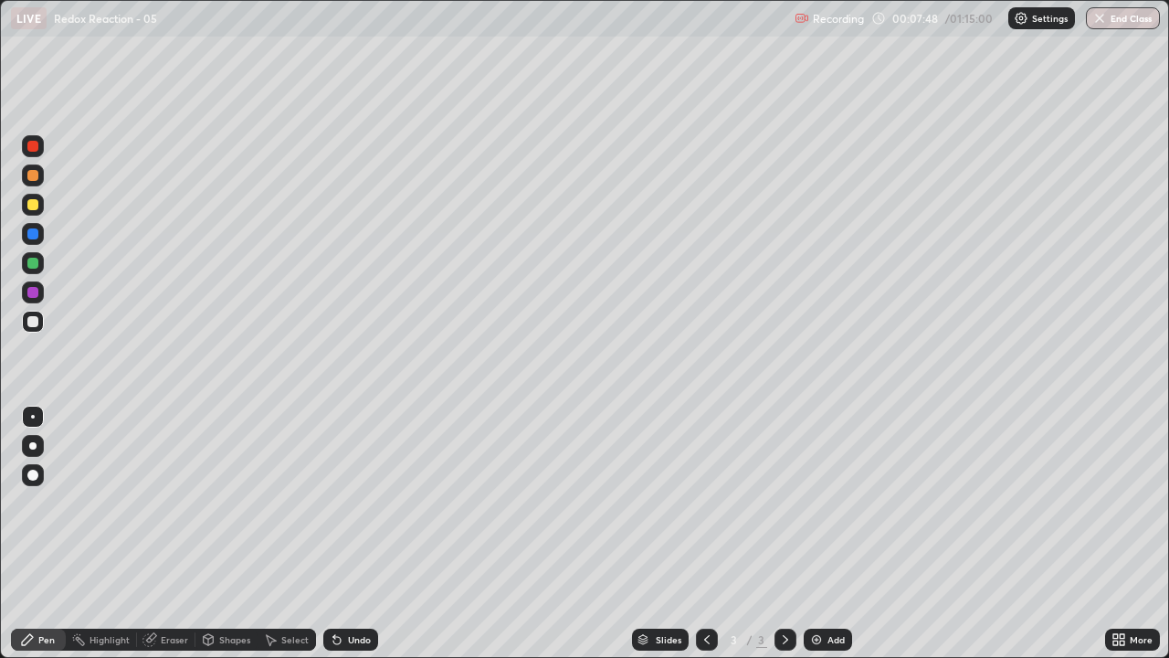
click at [343, 502] on div "Undo" at bounding box center [350, 639] width 55 height 22
click at [348, 502] on div "Undo" at bounding box center [359, 639] width 23 height 9
click at [35, 444] on div at bounding box center [32, 445] width 7 height 7
click at [34, 206] on div at bounding box center [32, 204] width 11 height 11
click at [34, 264] on div at bounding box center [32, 263] width 11 height 11
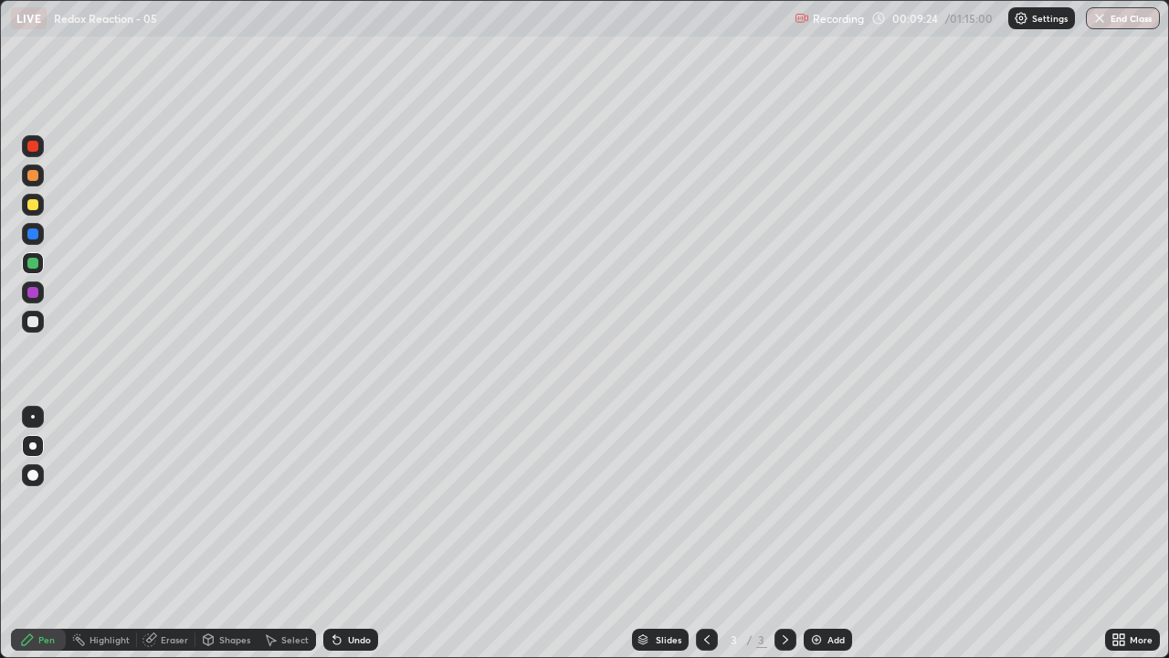
click at [33, 323] on div at bounding box center [32, 321] width 11 height 11
click at [32, 206] on div at bounding box center [32, 204] width 11 height 11
click at [35, 324] on div at bounding box center [32, 321] width 11 height 11
click at [42, 317] on div at bounding box center [33, 322] width 22 height 22
click at [32, 265] on div at bounding box center [32, 263] width 11 height 11
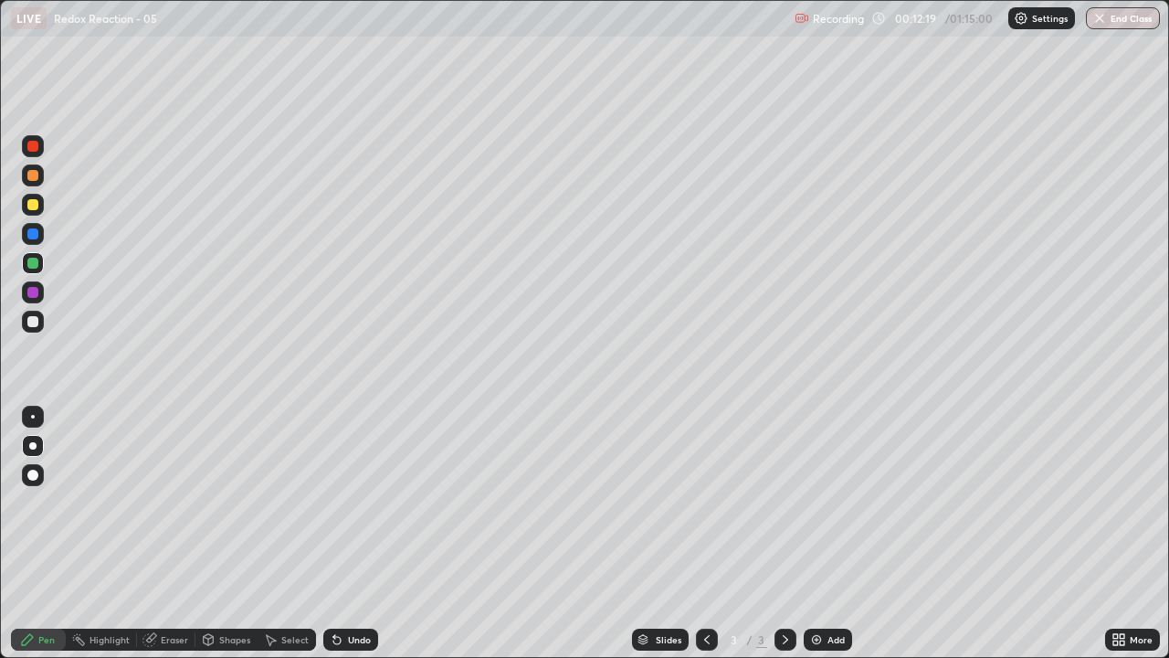
click at [41, 203] on div at bounding box center [33, 205] width 22 height 22
click at [36, 321] on div at bounding box center [32, 321] width 11 height 11
click at [342, 502] on icon at bounding box center [337, 639] width 15 height 15
click at [348, 502] on div "Undo" at bounding box center [359, 639] width 23 height 9
click at [352, 502] on div "Undo" at bounding box center [350, 639] width 55 height 22
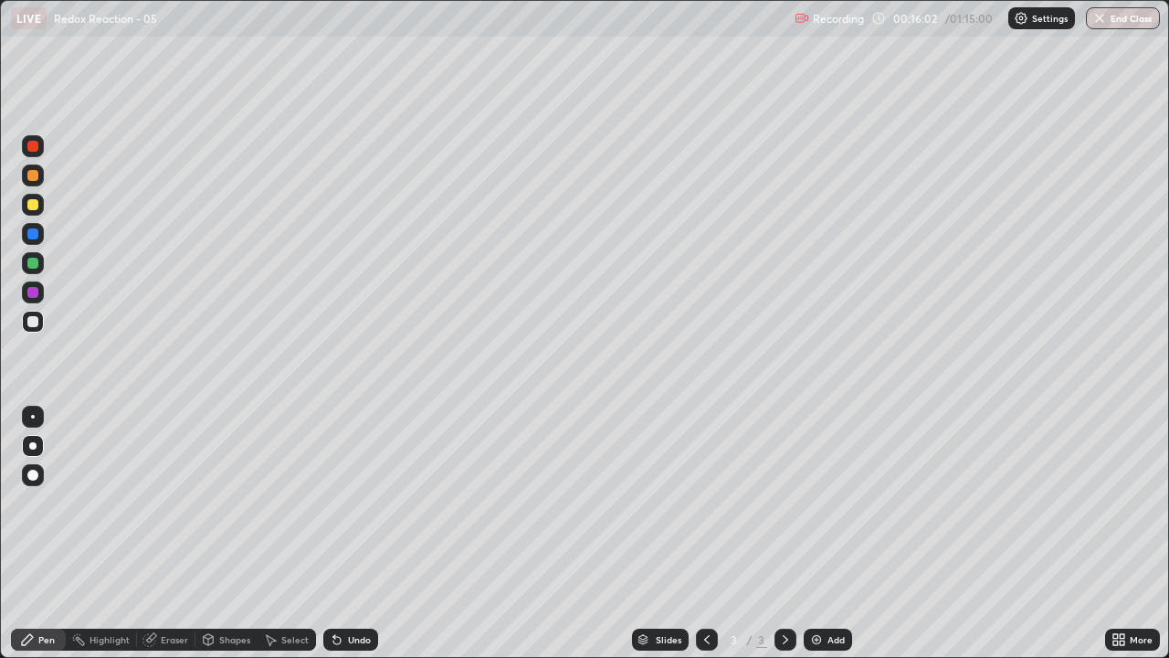
click at [41, 211] on div at bounding box center [33, 205] width 22 height 22
click at [29, 141] on div at bounding box center [32, 146] width 11 height 11
click at [34, 205] on div at bounding box center [32, 204] width 11 height 11
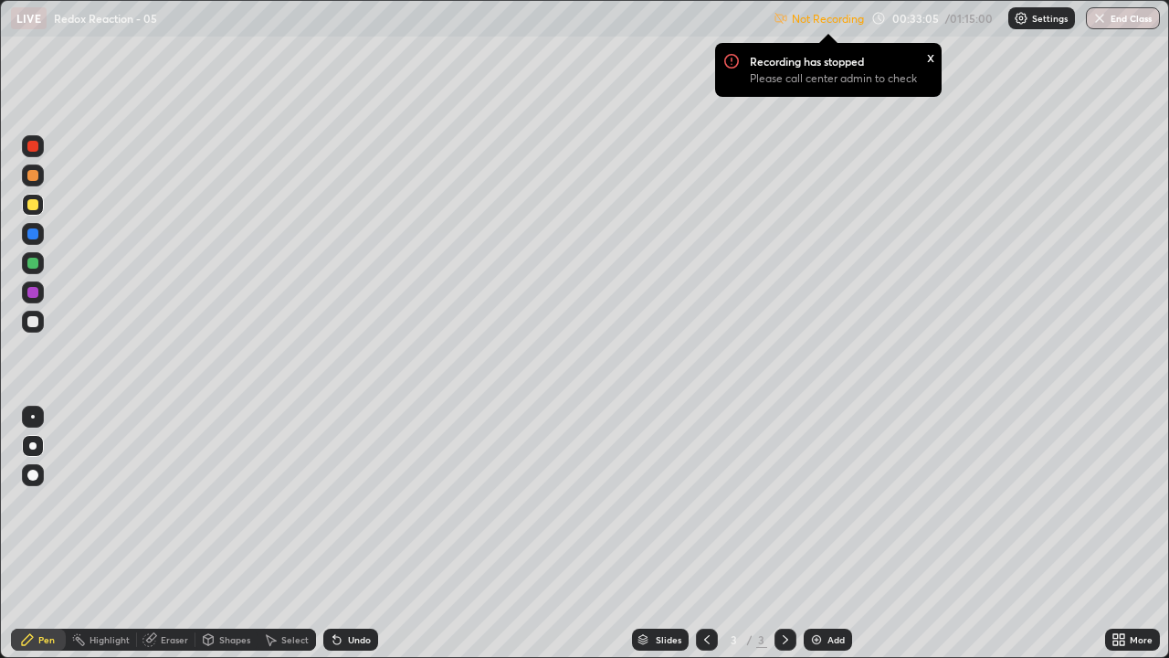
click at [818, 502] on img at bounding box center [816, 639] width 15 height 15
click at [1017, 25] on img at bounding box center [1021, 18] width 15 height 15
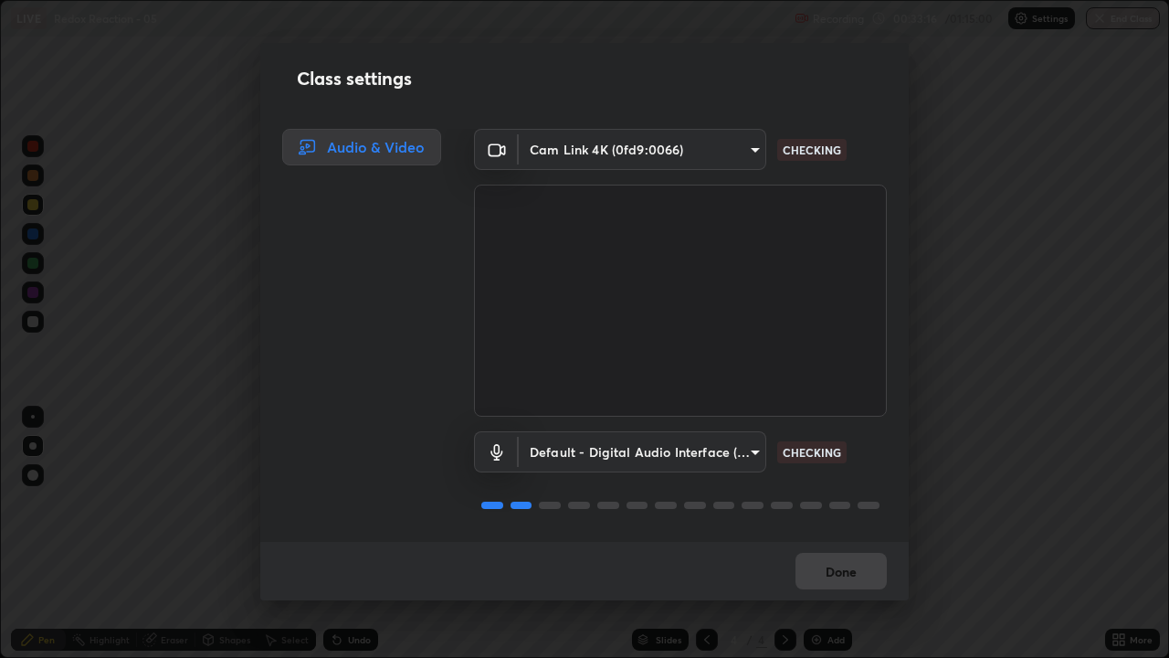
click at [818, 502] on div "Done" at bounding box center [584, 571] width 648 height 58
click at [811, 502] on div "Done" at bounding box center [584, 571] width 648 height 58
click at [812, 502] on div "Done" at bounding box center [584, 571] width 648 height 58
click at [816, 502] on div "Done" at bounding box center [584, 571] width 648 height 58
click at [817, 502] on div "Done" at bounding box center [584, 571] width 648 height 58
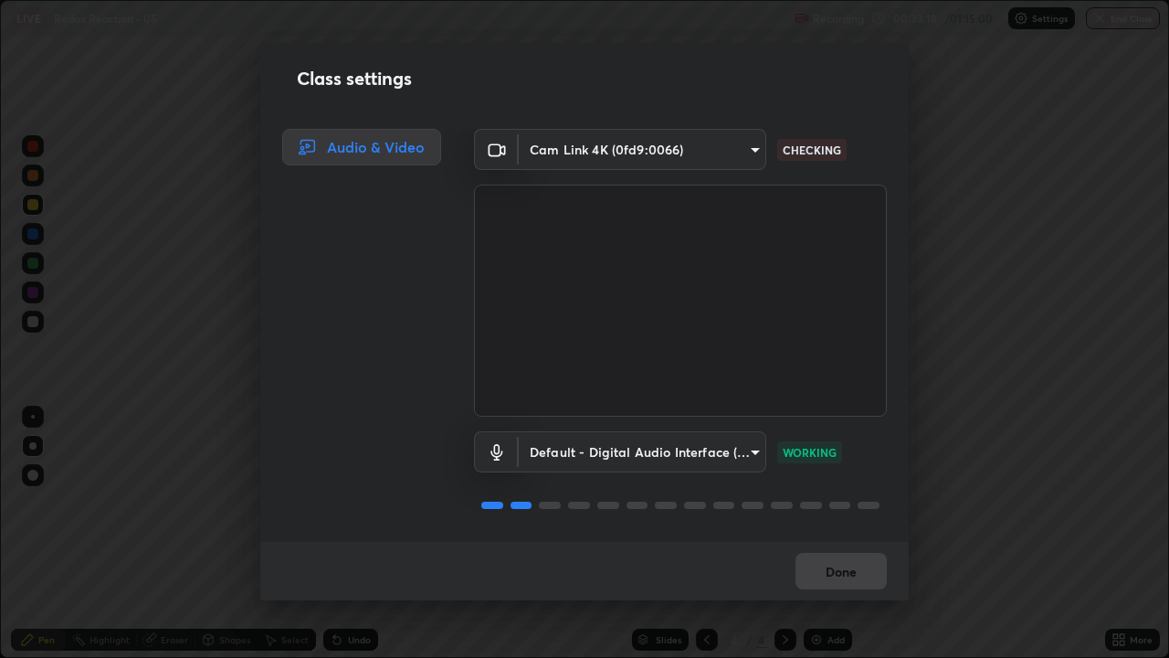
click at [814, 502] on div "Done" at bounding box center [584, 571] width 648 height 58
click at [817, 502] on div "Done" at bounding box center [584, 571] width 648 height 58
click at [822, 502] on div "Done" at bounding box center [584, 571] width 648 height 58
click at [820, 502] on button "Done" at bounding box center [841, 571] width 91 height 37
click at [813, 502] on button "Done" at bounding box center [841, 571] width 91 height 37
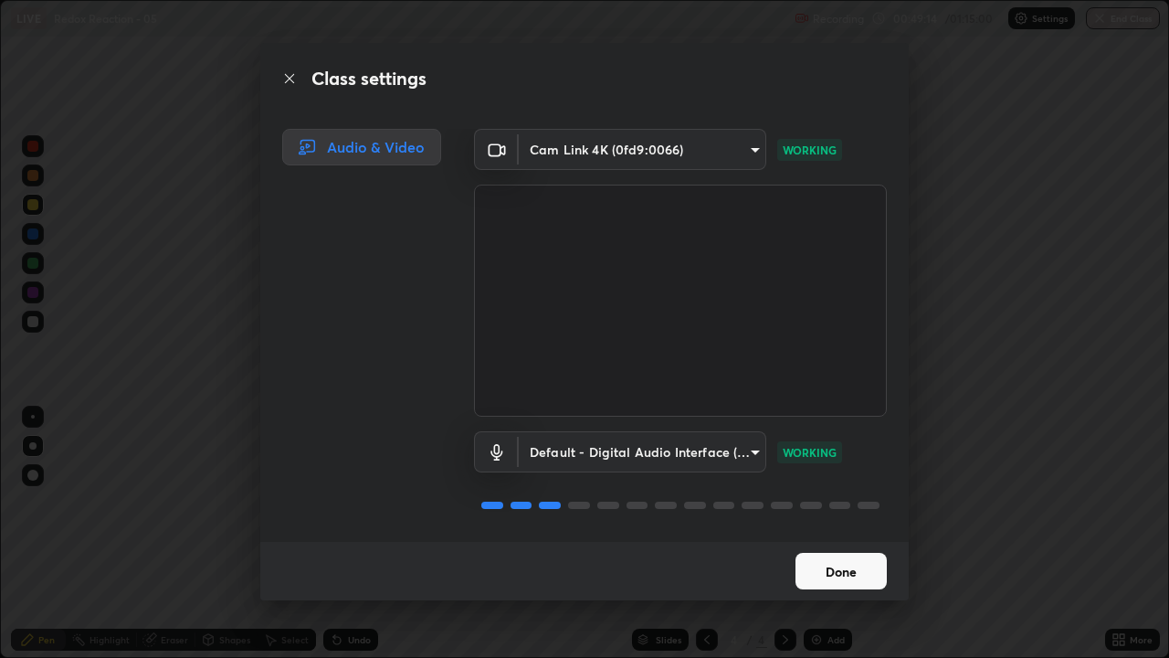
click at [817, 502] on button "Done" at bounding box center [841, 571] width 91 height 37
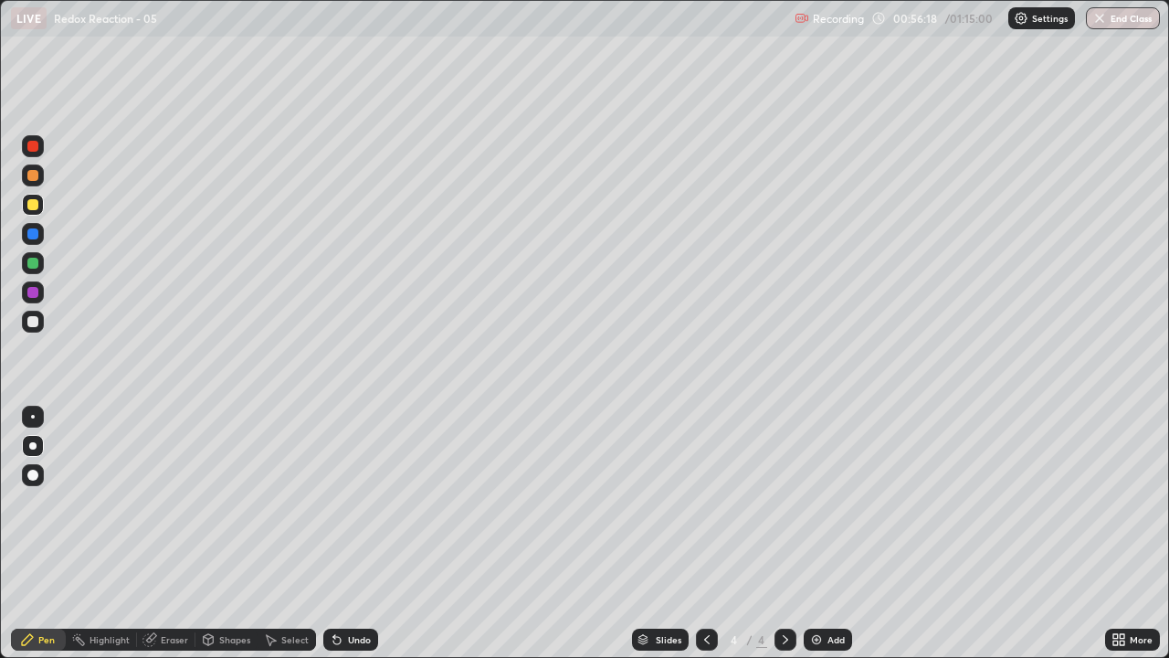
click at [821, 502] on img at bounding box center [816, 639] width 15 height 15
click at [37, 321] on div at bounding box center [32, 321] width 11 height 11
click at [1109, 20] on button "End Class" at bounding box center [1123, 18] width 74 height 22
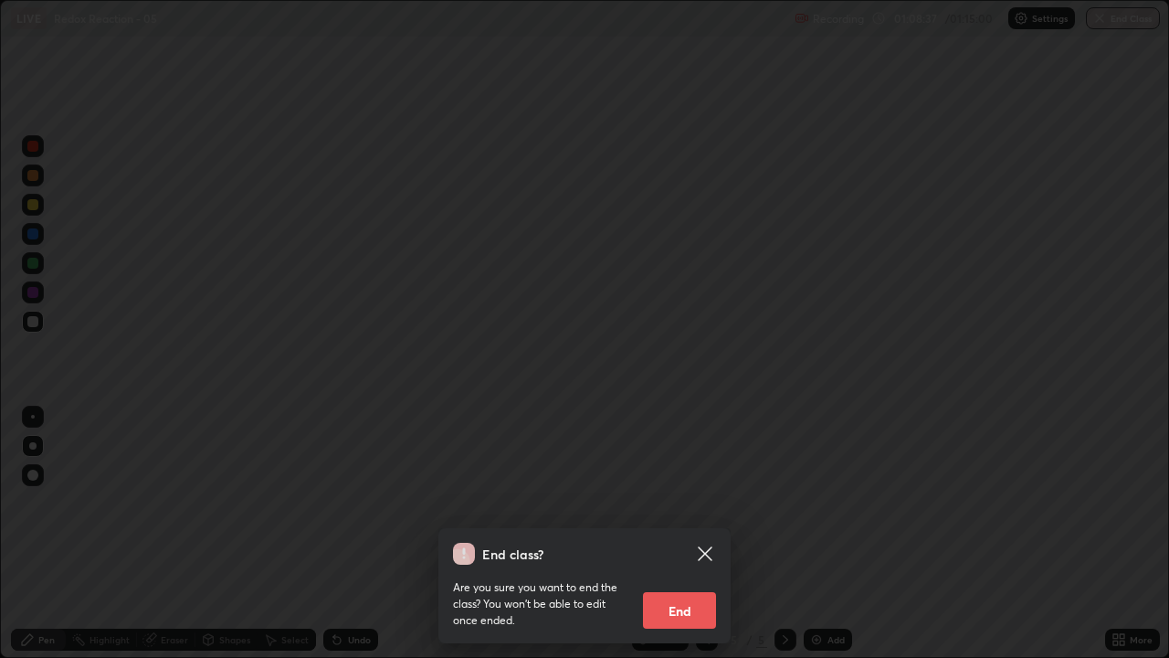
click at [685, 502] on button "End" at bounding box center [679, 610] width 73 height 37
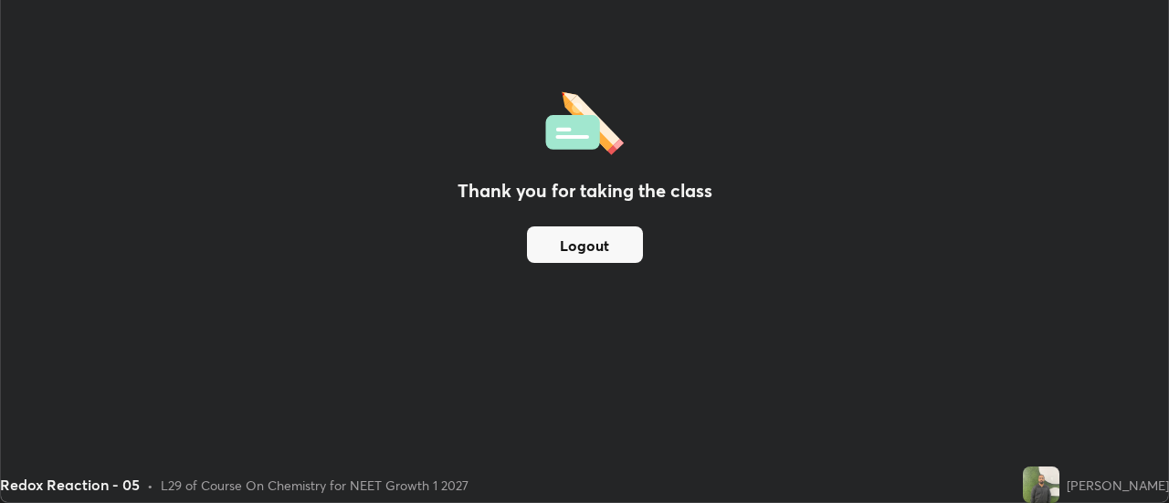
scroll to position [90831, 90165]
